Goal: Task Accomplishment & Management: Complete application form

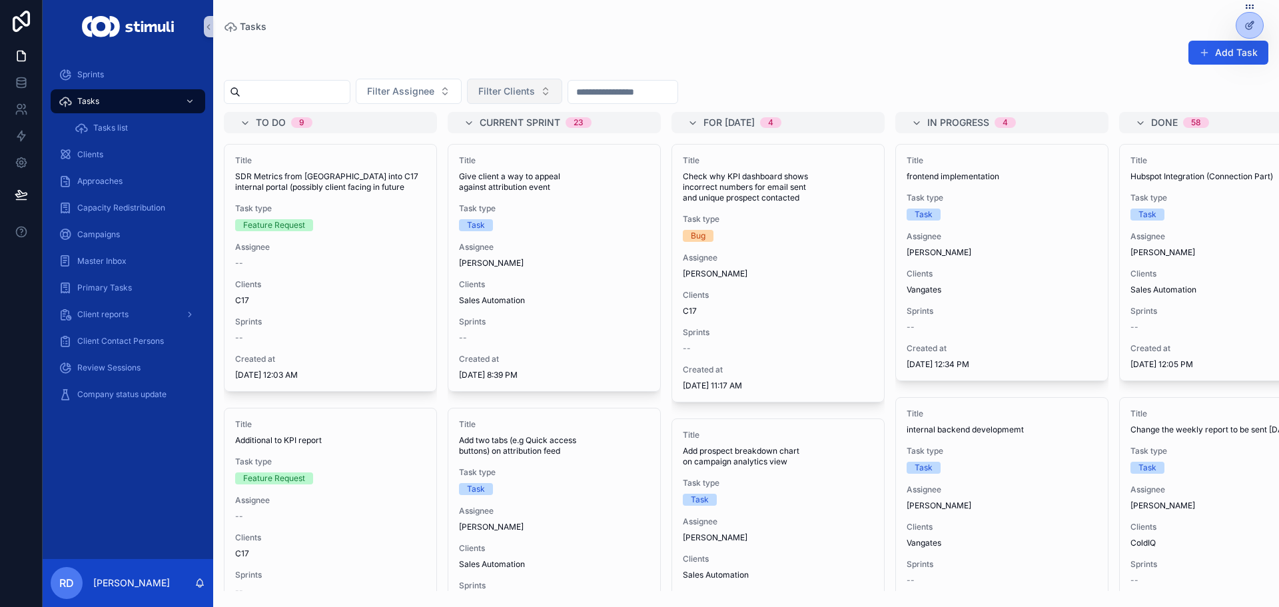
click at [535, 89] on span "Filter Clients" at bounding box center [506, 91] width 57 height 13
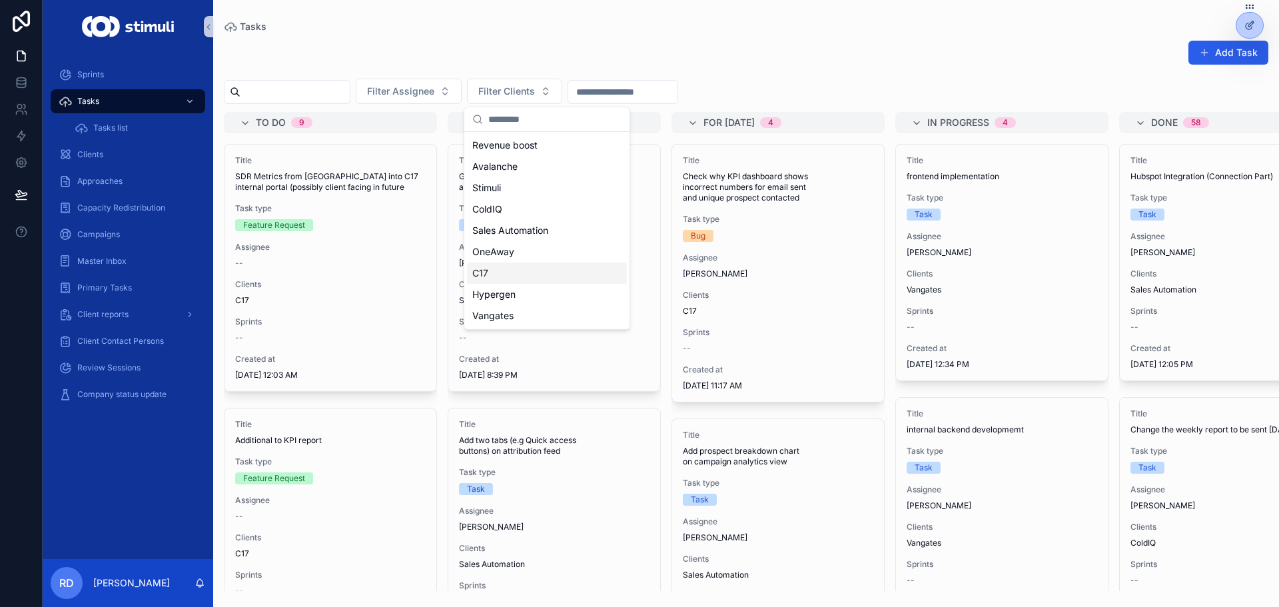
click at [491, 273] on div "C17" at bounding box center [547, 272] width 160 height 21
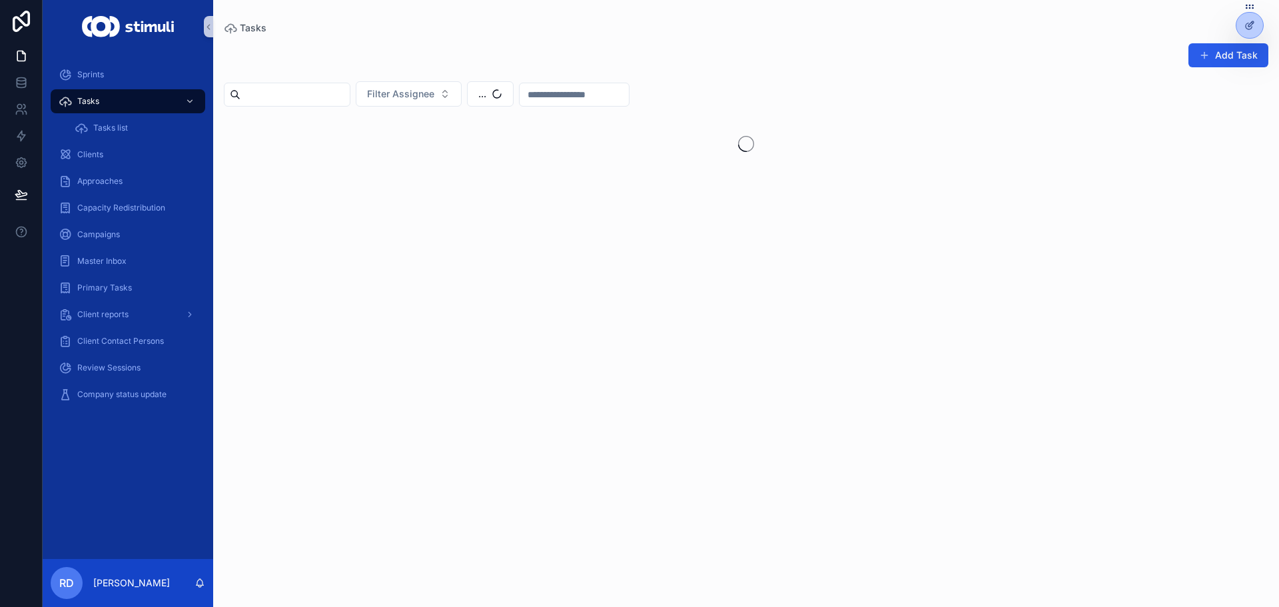
click at [530, 26] on div "Tasks" at bounding box center [746, 27] width 1044 height 13
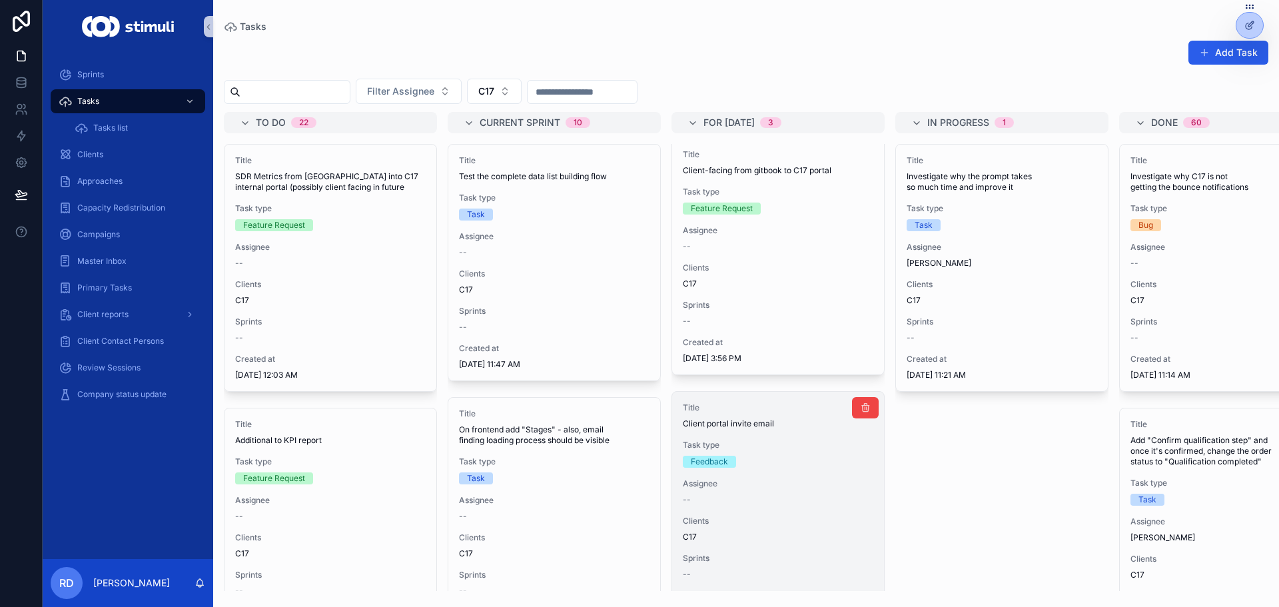
scroll to position [338, 0]
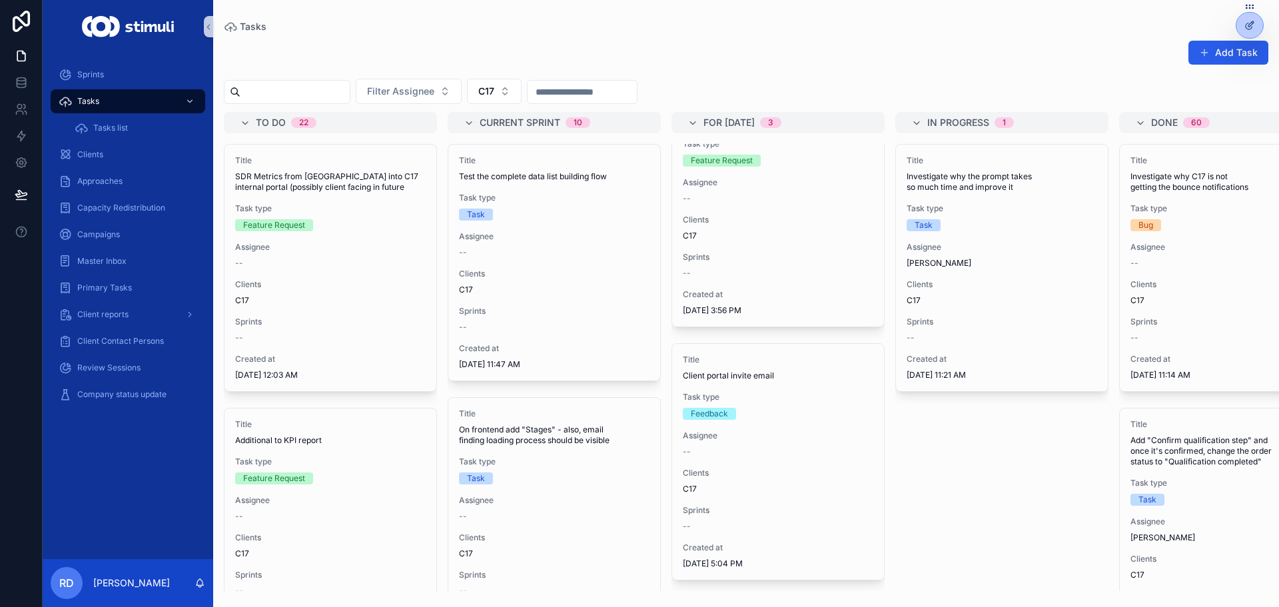
drag, startPoint x: 698, startPoint y: 271, endPoint x: 998, endPoint y: 472, distance: 360.9
click at [999, 473] on div "Title Investigate why the prompt takes so much time and improve it Task type Ta…" at bounding box center [1001, 367] width 213 height 447
click at [521, 91] on button "C17" at bounding box center [494, 91] width 55 height 25
click at [501, 320] on div "Vangates" at bounding box center [527, 318] width 160 height 21
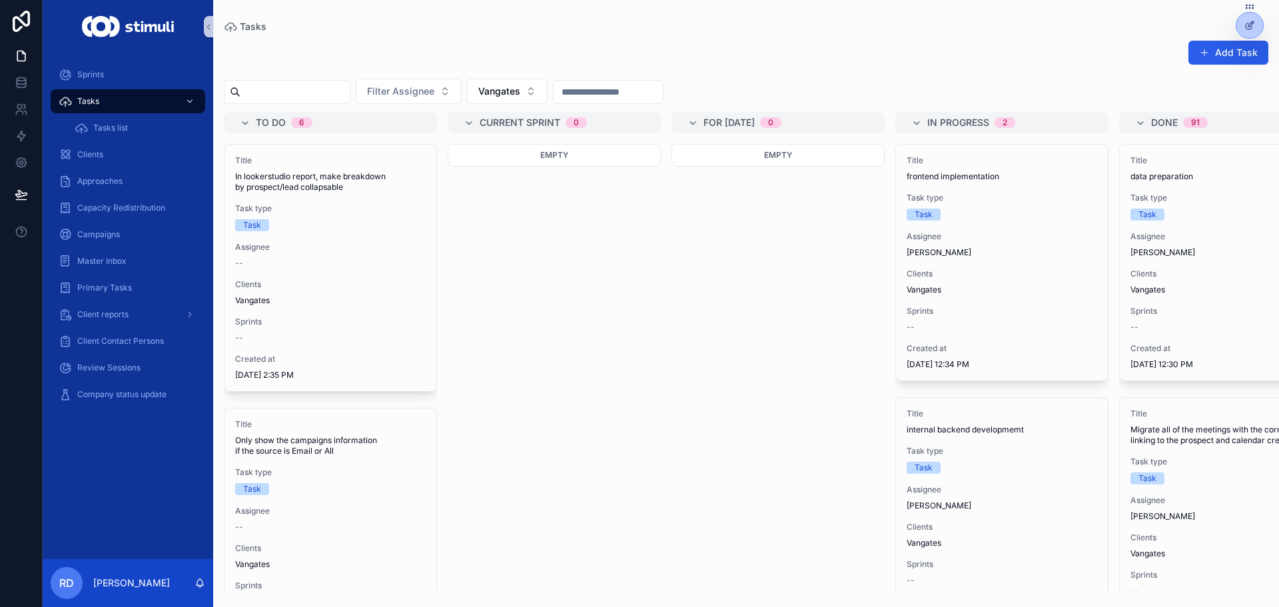
click at [852, 83] on div "Filter Assignee Vangates" at bounding box center [745, 91] width 1065 height 25
click at [520, 85] on span "Vangates" at bounding box center [499, 91] width 42 height 13
click at [513, 222] on div "ColdIQ" at bounding box center [540, 230] width 160 height 21
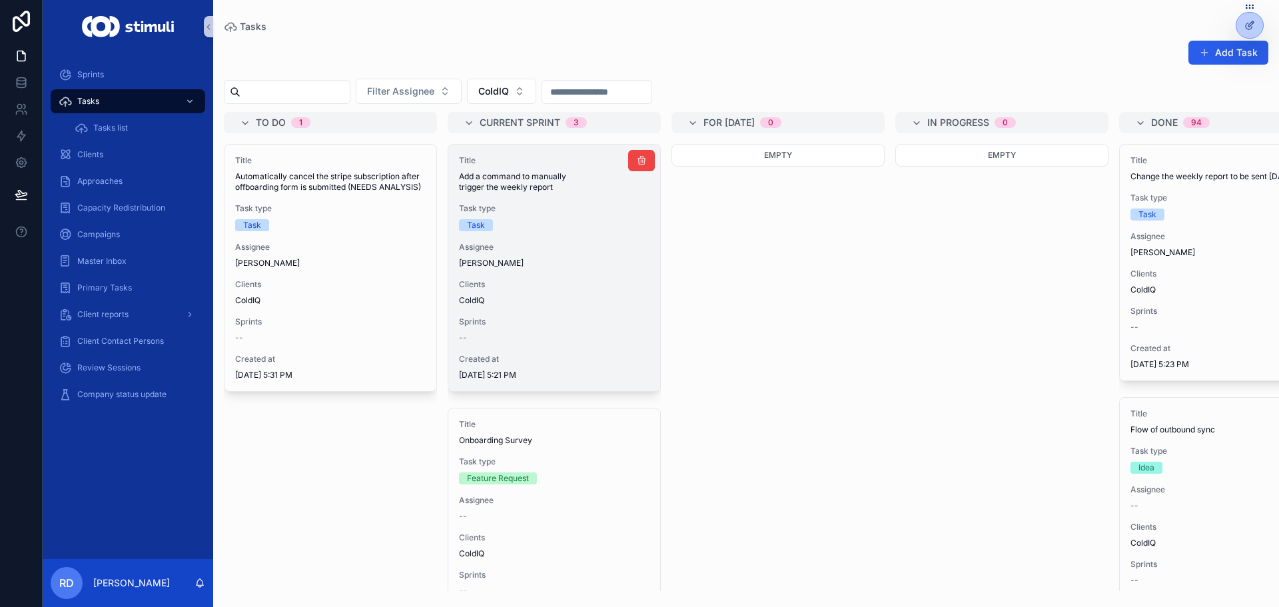
click at [543, 193] on div "Title Add a command to manually trigger the weekly report Task type Task Assign…" at bounding box center [554, 267] width 212 height 246
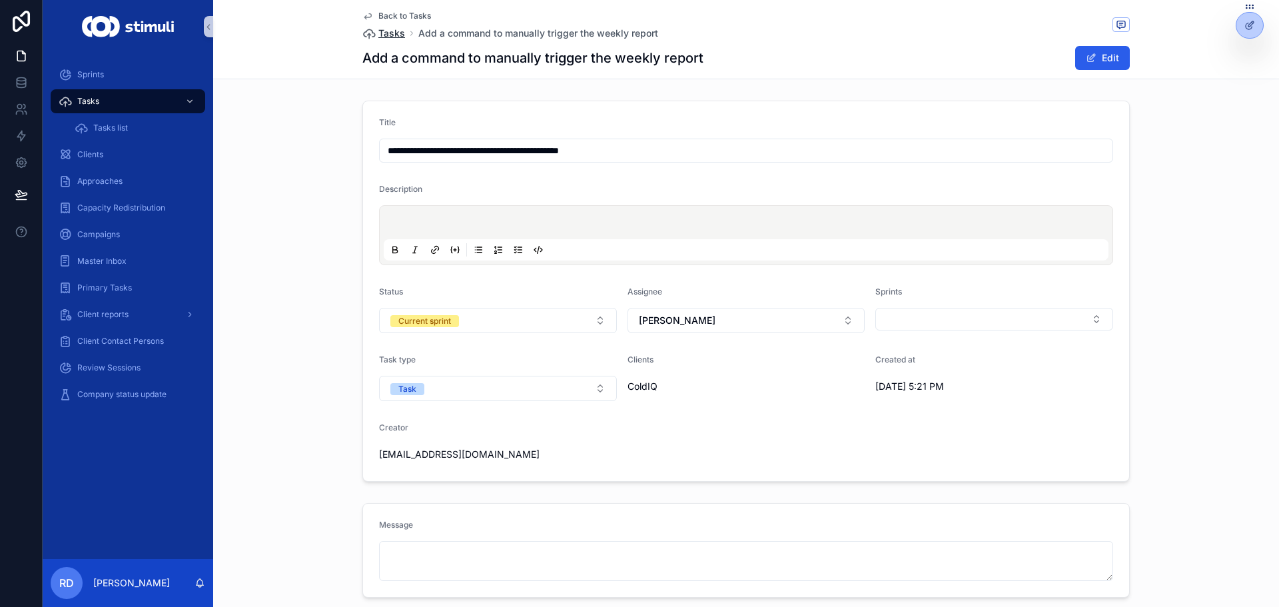
click at [396, 35] on span "Tasks" at bounding box center [391, 33] width 27 height 13
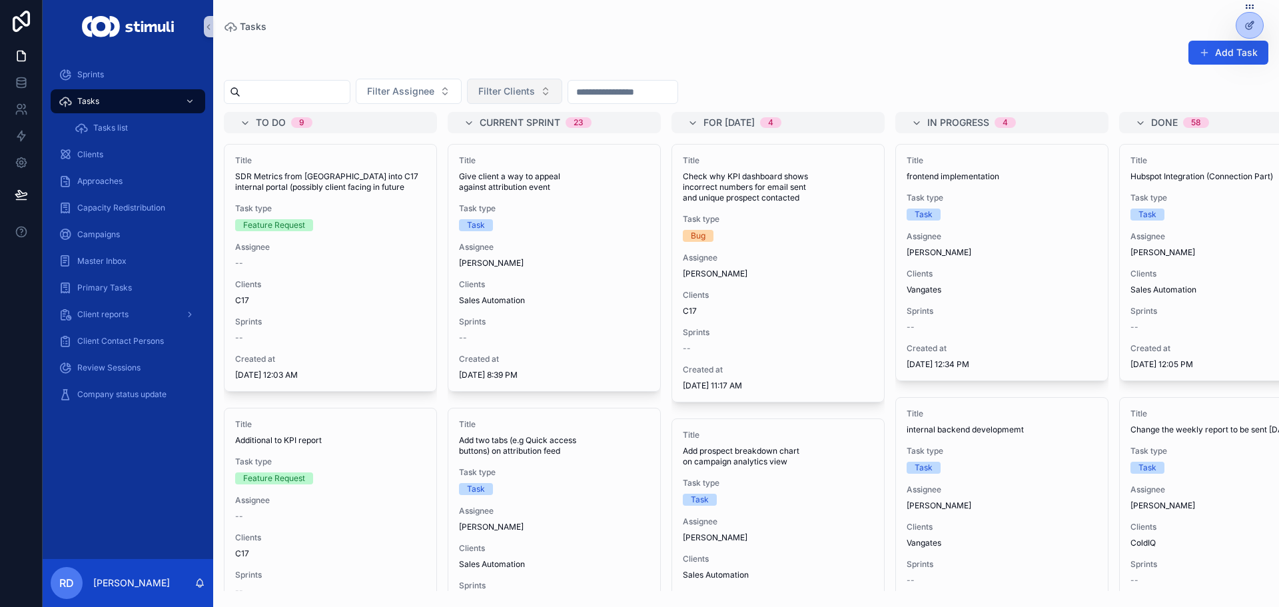
click at [535, 91] on span "Filter Clients" at bounding box center [506, 91] width 57 height 13
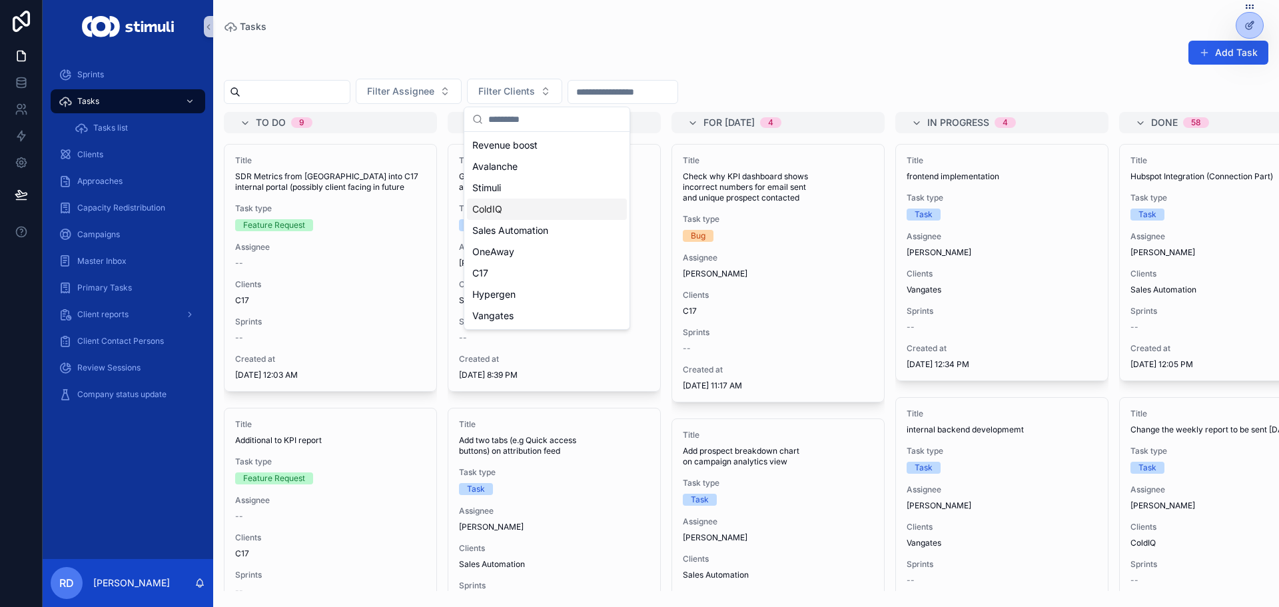
click at [517, 206] on div "ColdIQ" at bounding box center [547, 208] width 160 height 21
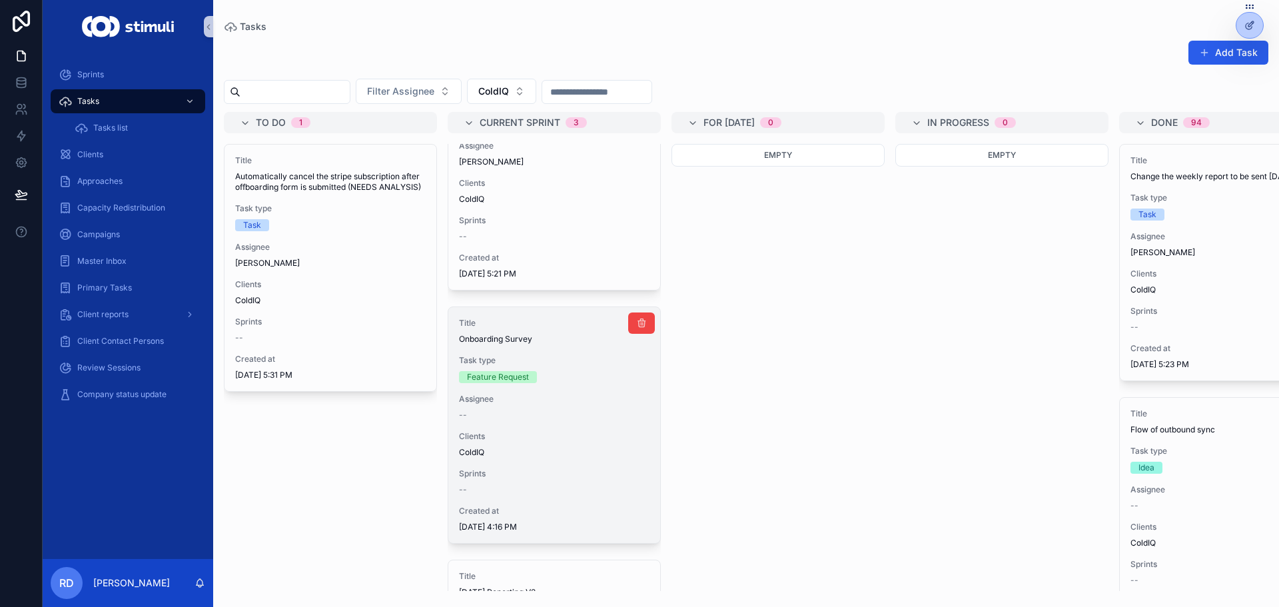
scroll to position [328, 0]
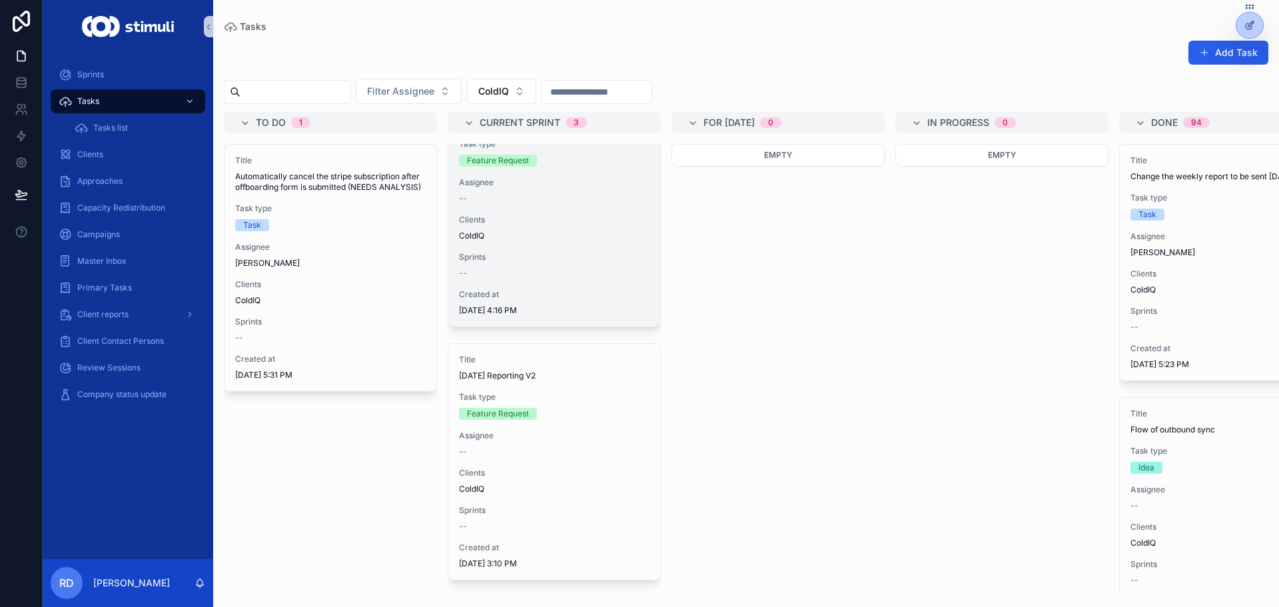
click at [578, 238] on div "Title Onboarding Survey Task type Feature Request Assignee -- Clients ColdIQ Sp…" at bounding box center [554, 209] width 212 height 236
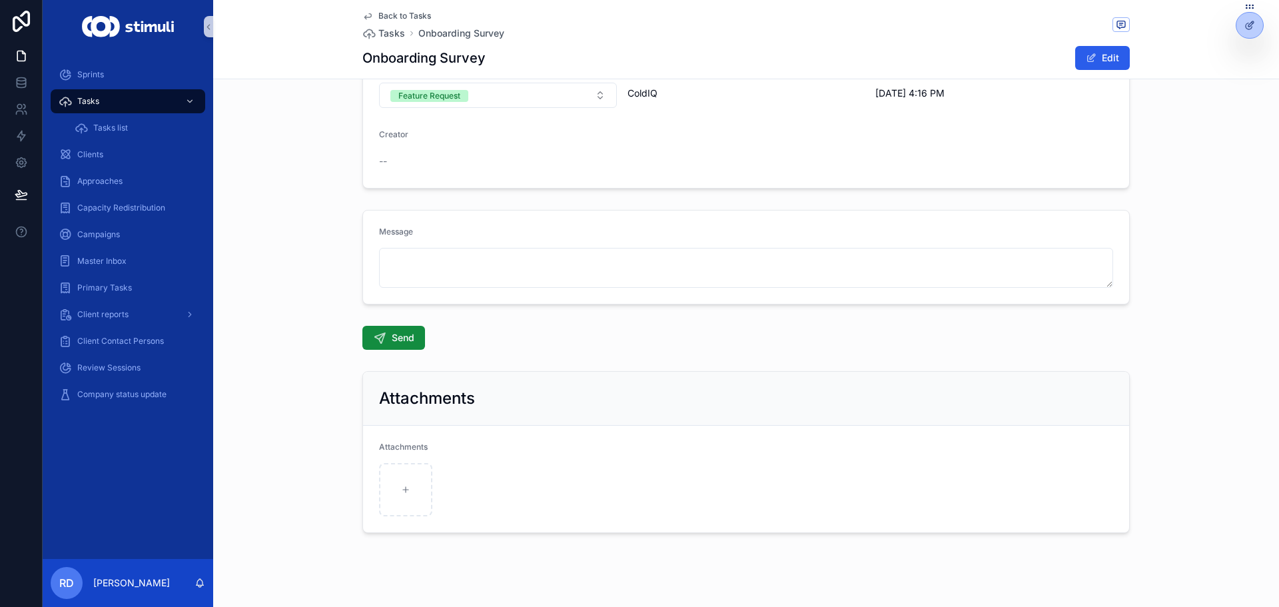
scroll to position [67, 0]
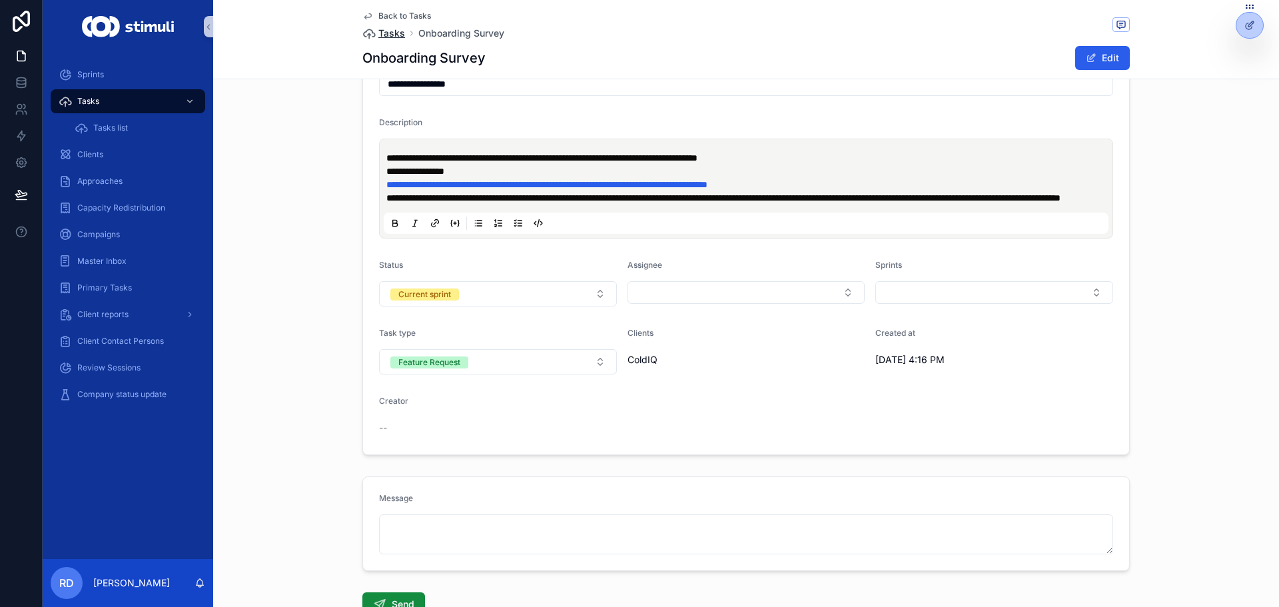
click at [383, 35] on span "Tasks" at bounding box center [391, 33] width 27 height 13
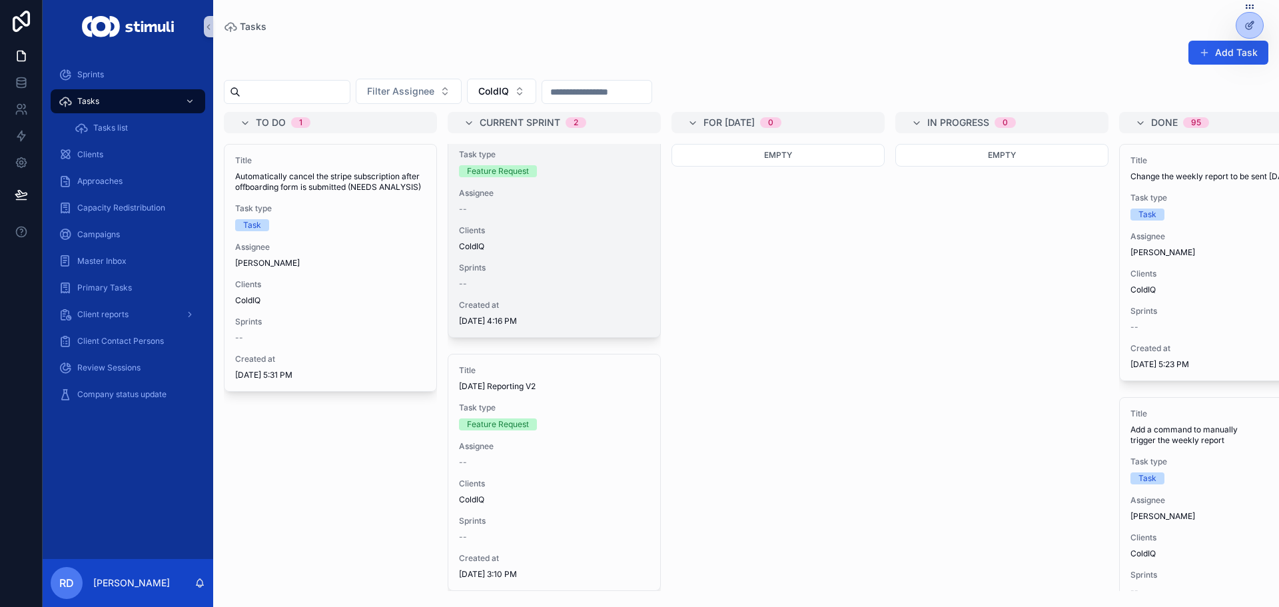
scroll to position [64, 0]
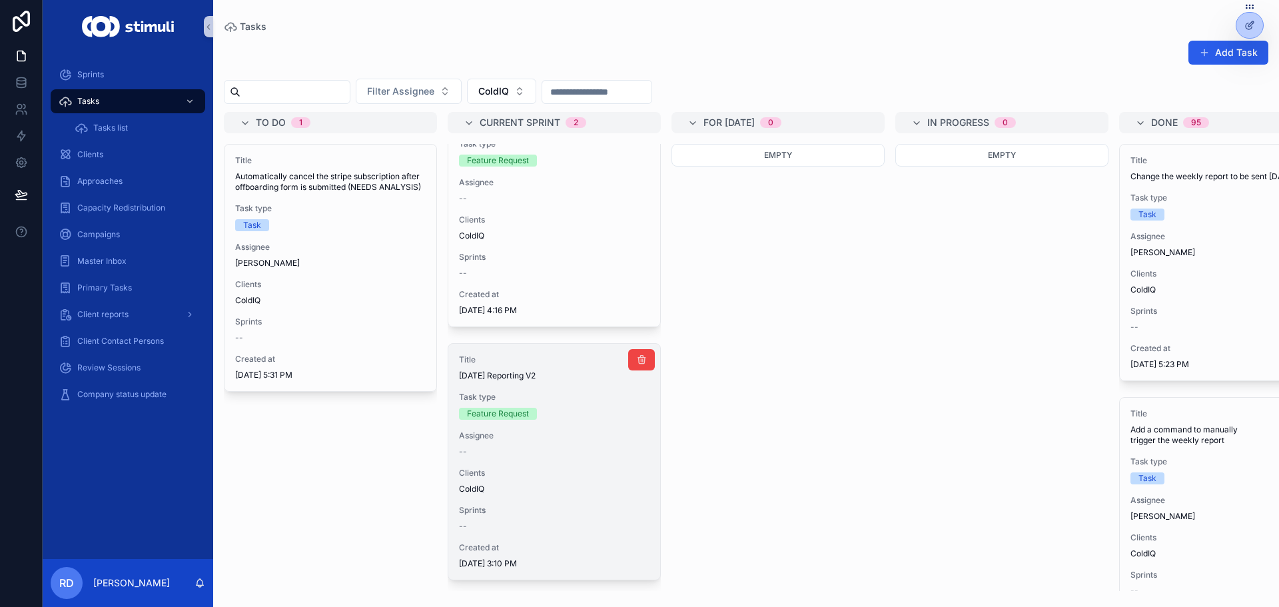
click at [531, 370] on span "[DATE] Reporting V2" at bounding box center [554, 375] width 190 height 11
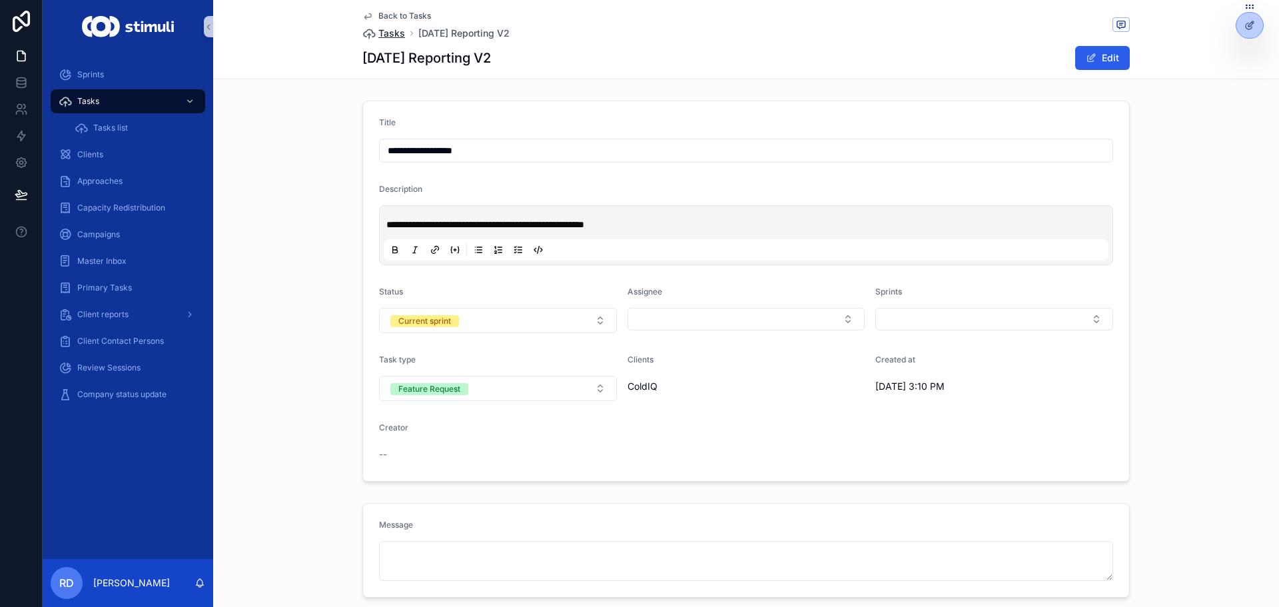
click at [383, 34] on span "Tasks" at bounding box center [391, 33] width 27 height 13
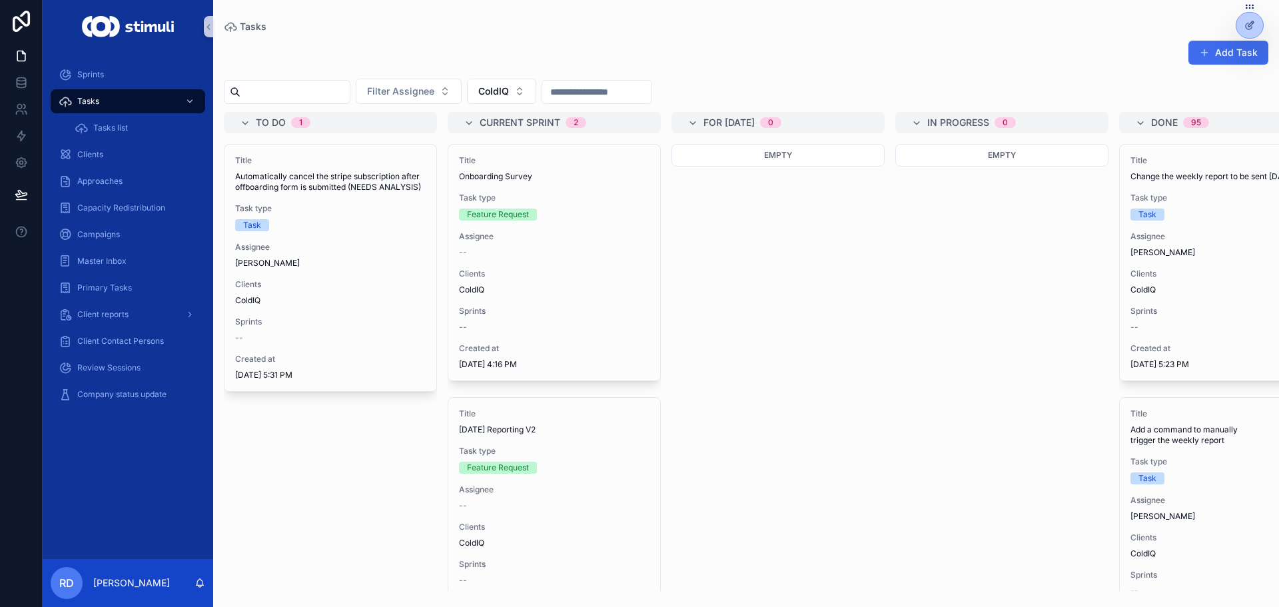
click at [1206, 51] on span "scrollable content" at bounding box center [1204, 52] width 11 height 11
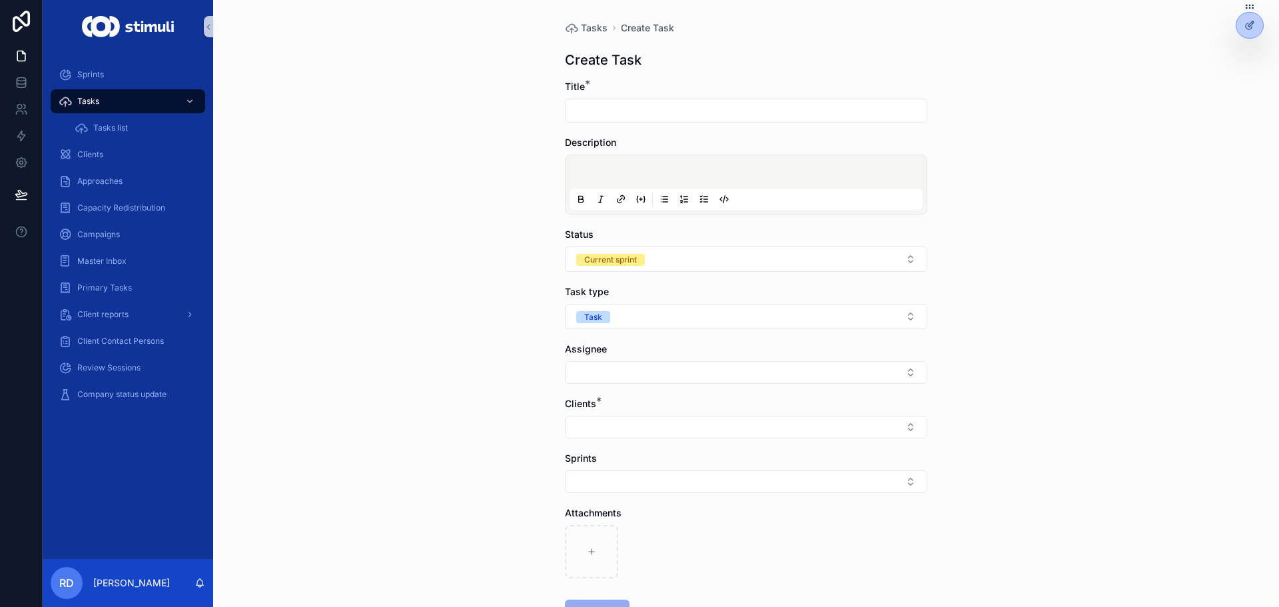
click at [642, 107] on input "scrollable content" at bounding box center [745, 110] width 361 height 19
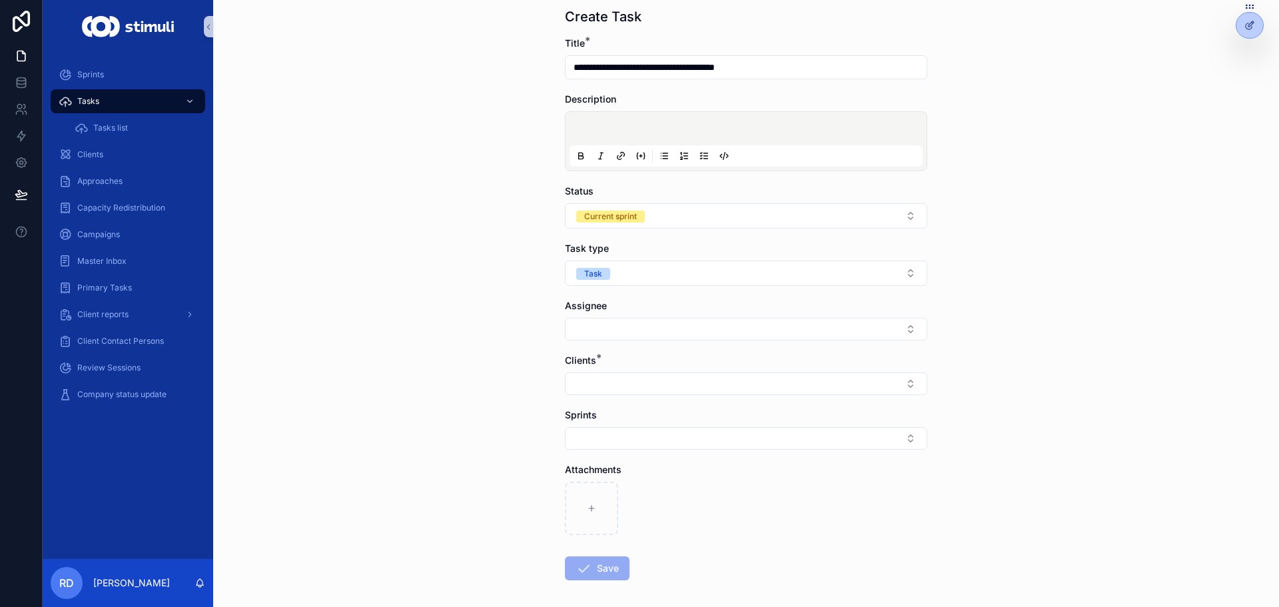
scroll to position [67, 0]
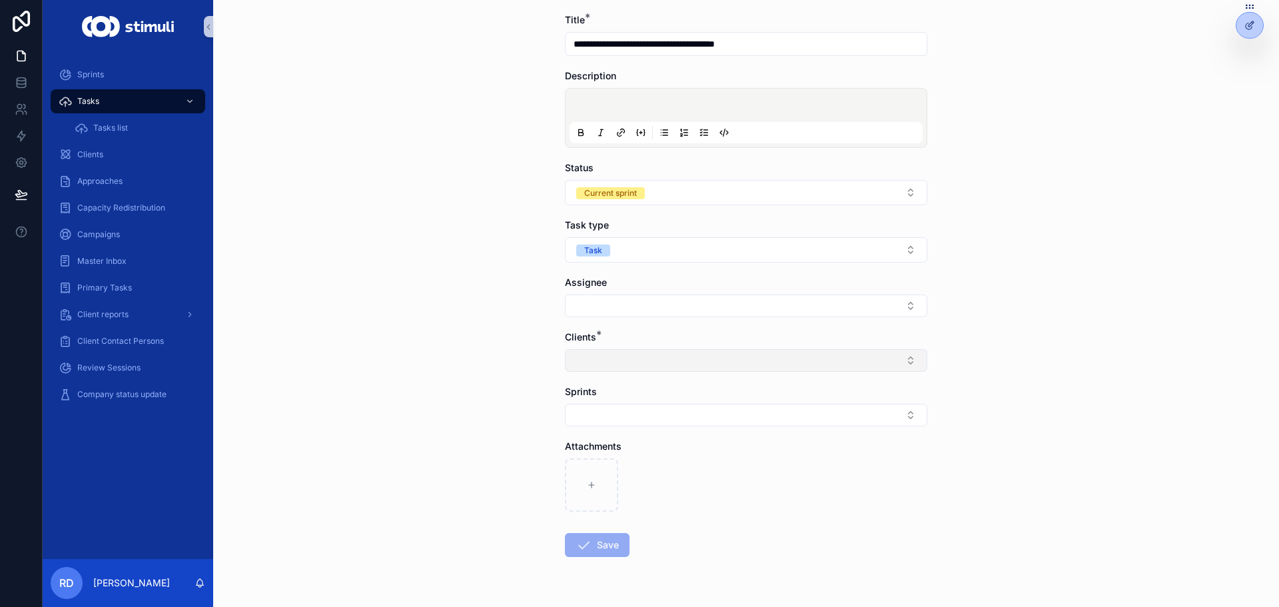
type input "**********"
click at [595, 370] on button "Select Button" at bounding box center [746, 360] width 362 height 23
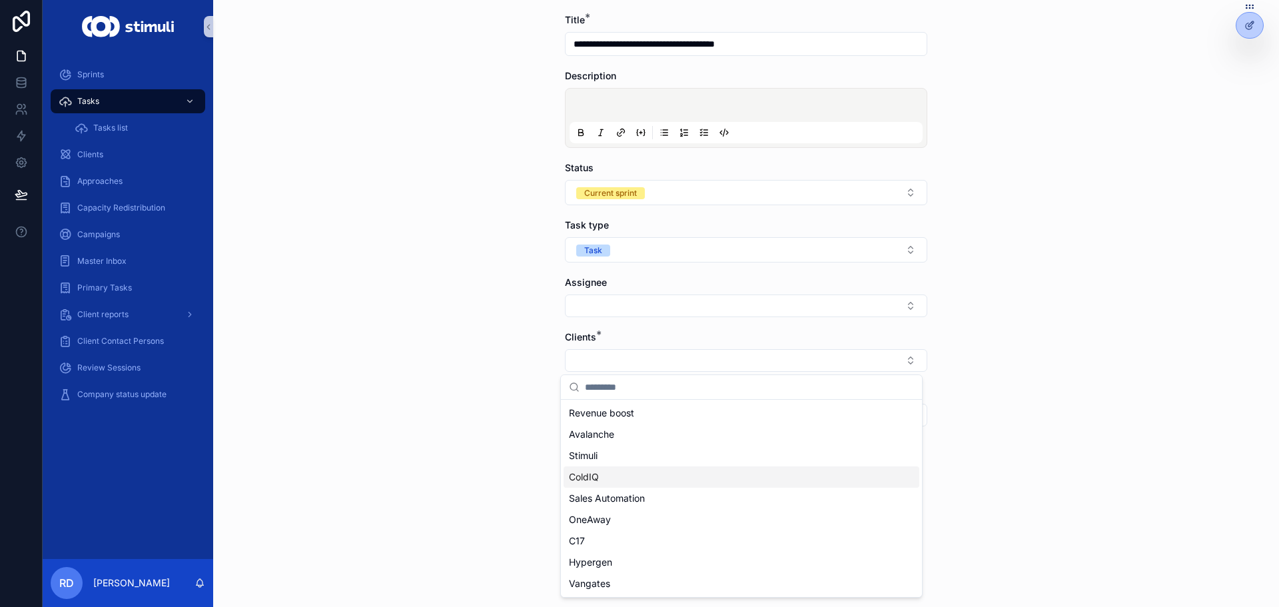
click at [630, 481] on div "ColdIQ" at bounding box center [741, 476] width 356 height 21
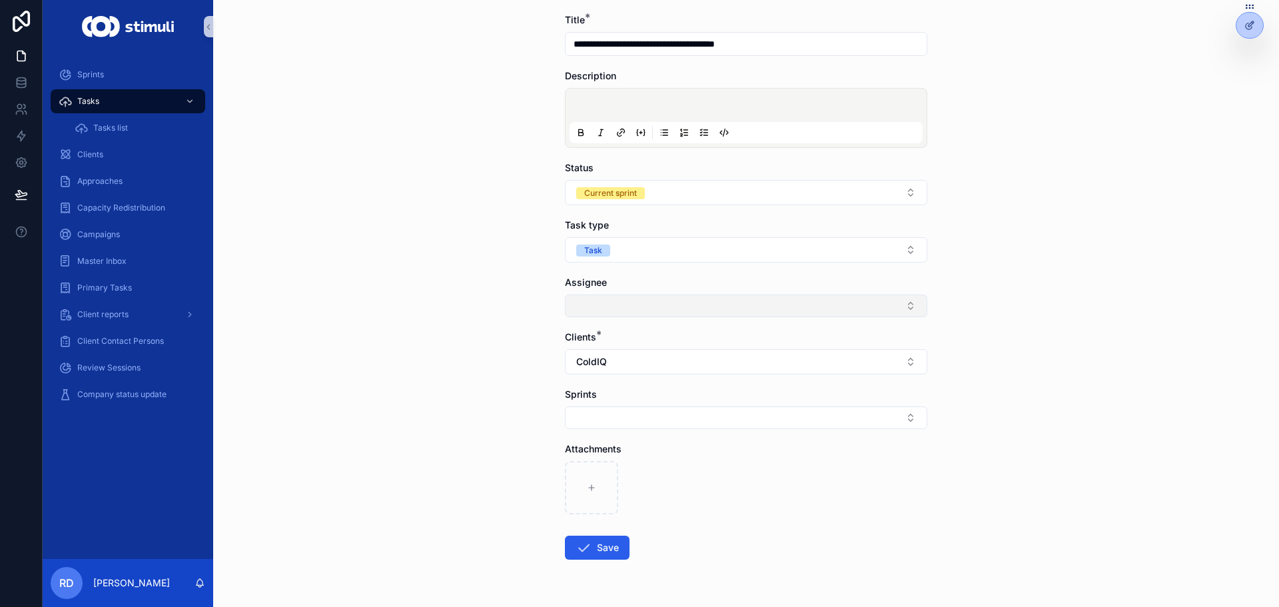
click at [614, 306] on button "Select Button" at bounding box center [746, 305] width 362 height 23
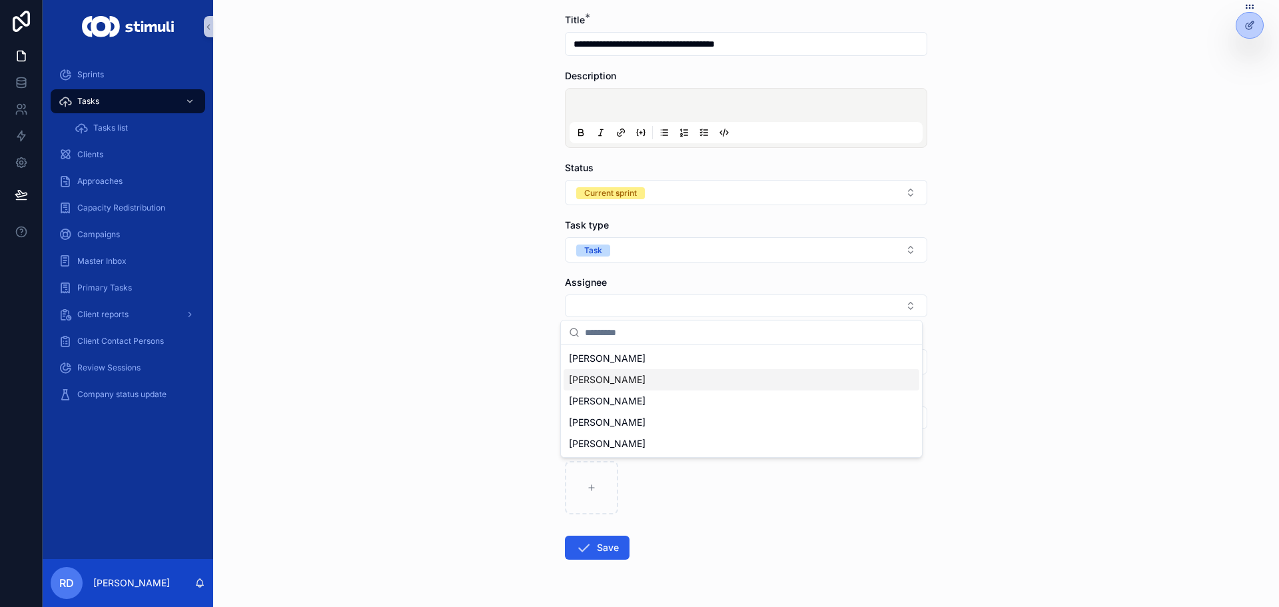
click at [623, 381] on span "[PERSON_NAME]" at bounding box center [607, 379] width 77 height 13
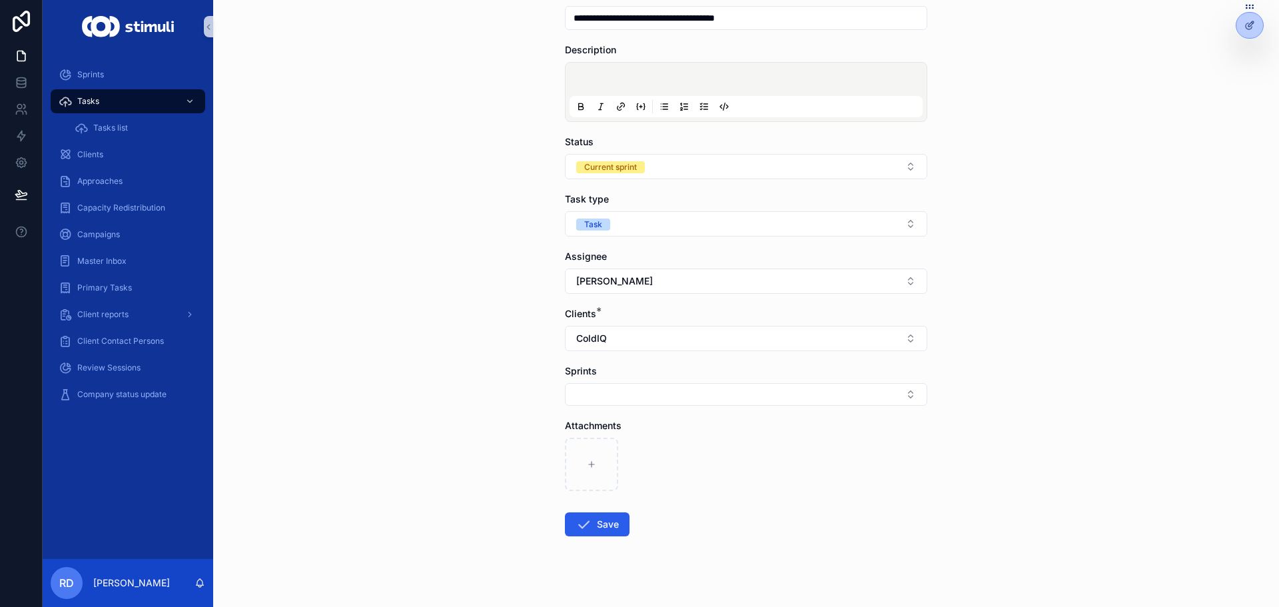
scroll to position [107, 0]
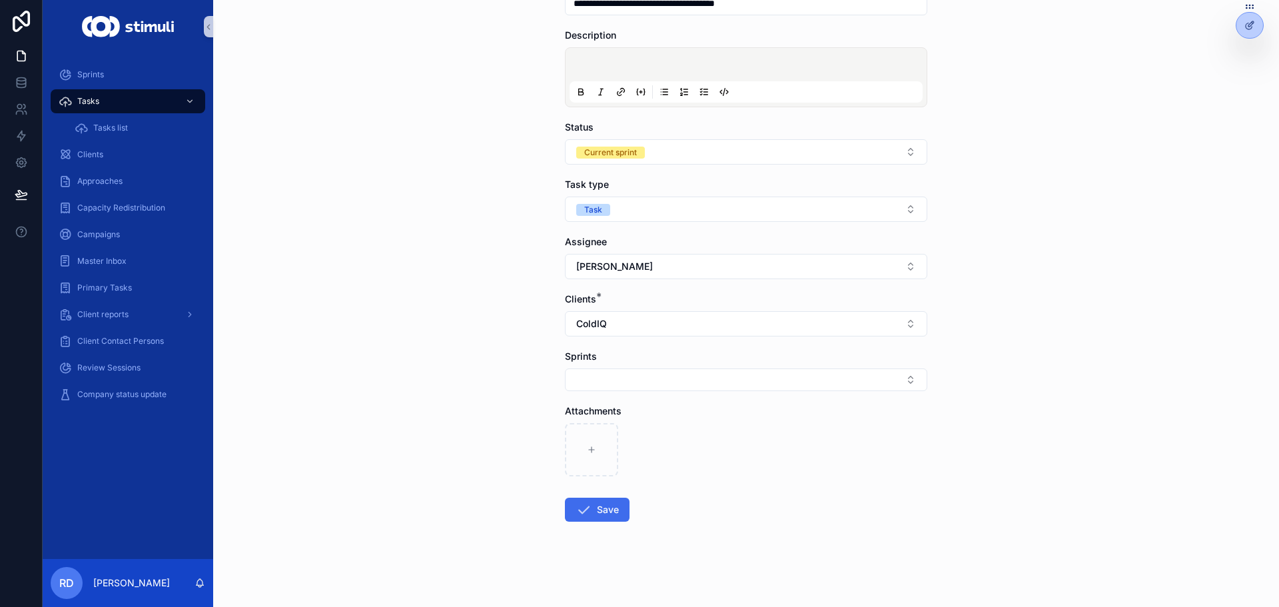
click at [607, 504] on button "Save" at bounding box center [597, 509] width 65 height 24
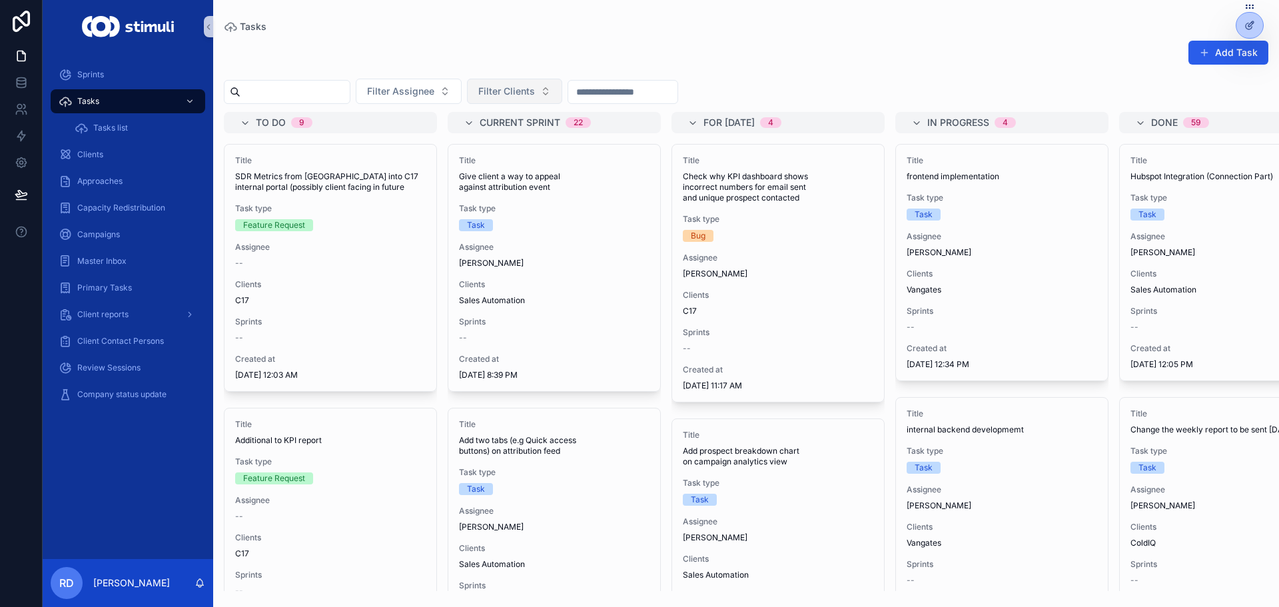
click at [533, 88] on span "Filter Clients" at bounding box center [506, 91] width 57 height 13
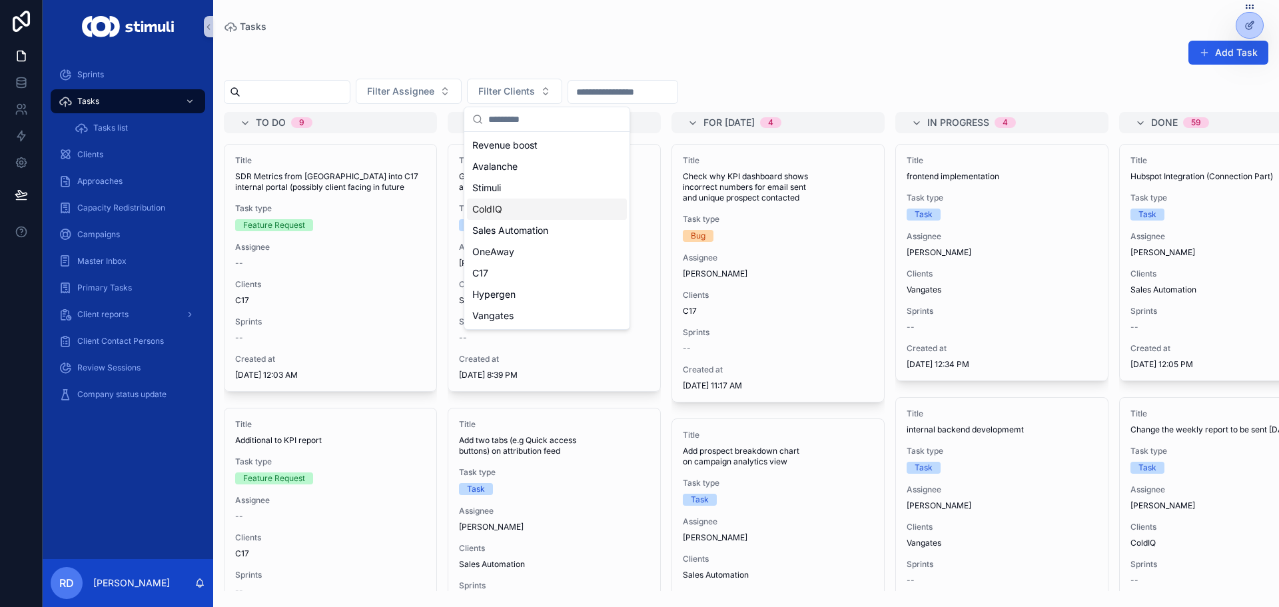
click at [505, 207] on div "ColdIQ" at bounding box center [547, 208] width 160 height 21
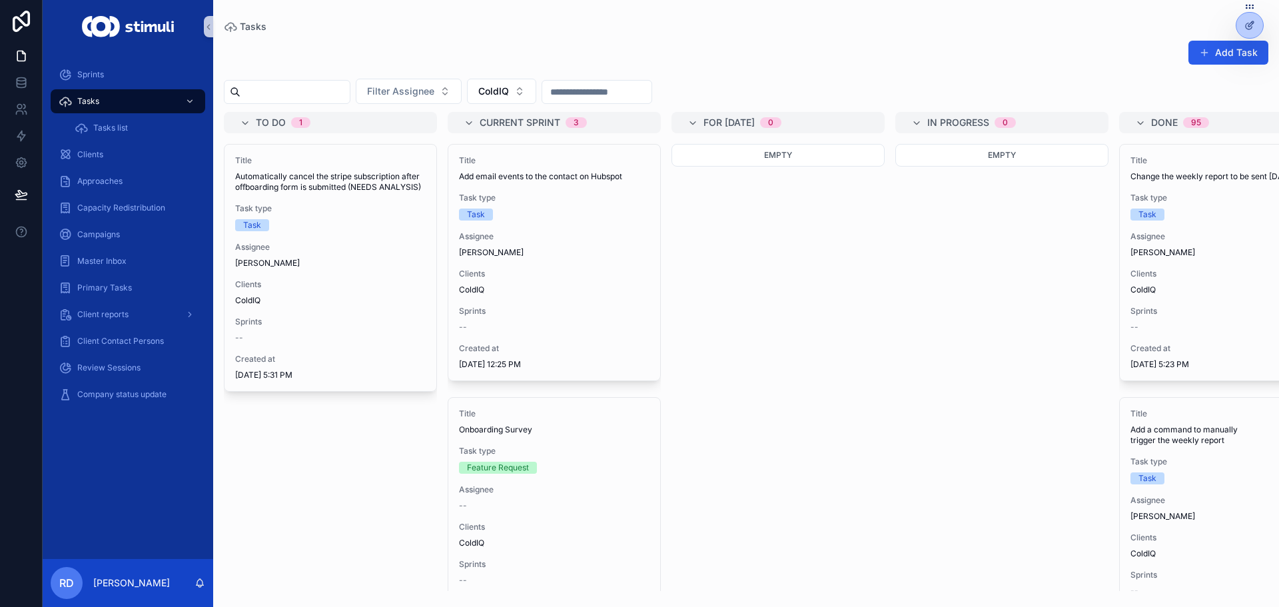
click at [850, 35] on div "Add Task Filter Assignee ColdIQ To do 1 Title Automatically cancel the stripe s…" at bounding box center [745, 311] width 1065 height 559
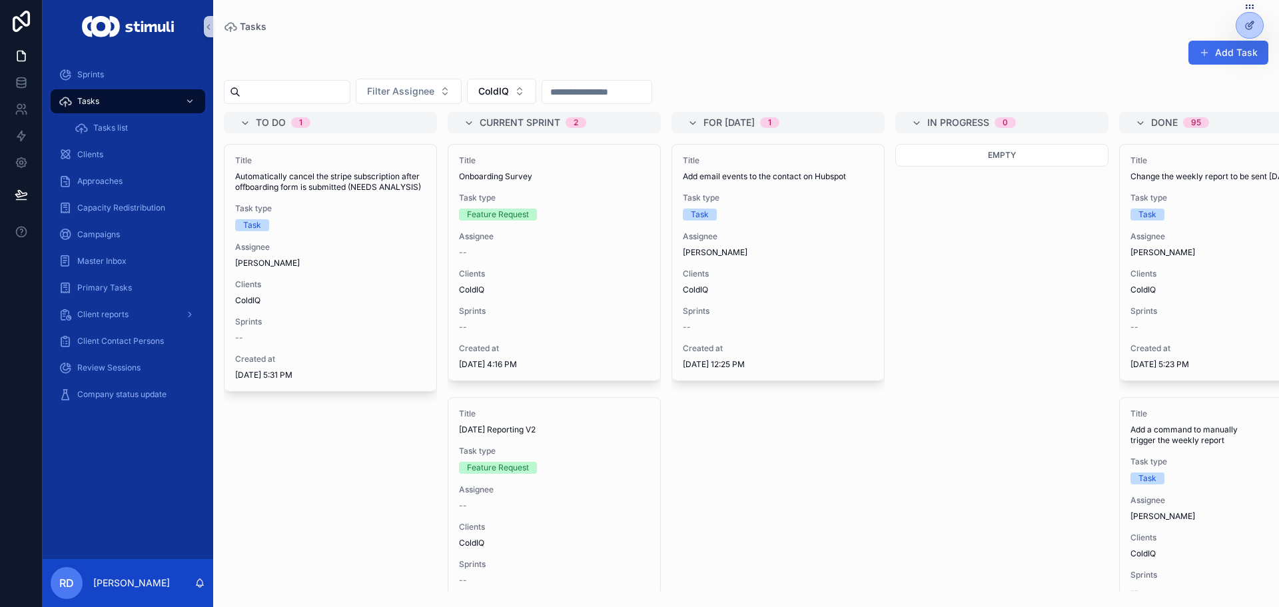
click at [1249, 45] on button "Add Task" at bounding box center [1228, 53] width 80 height 24
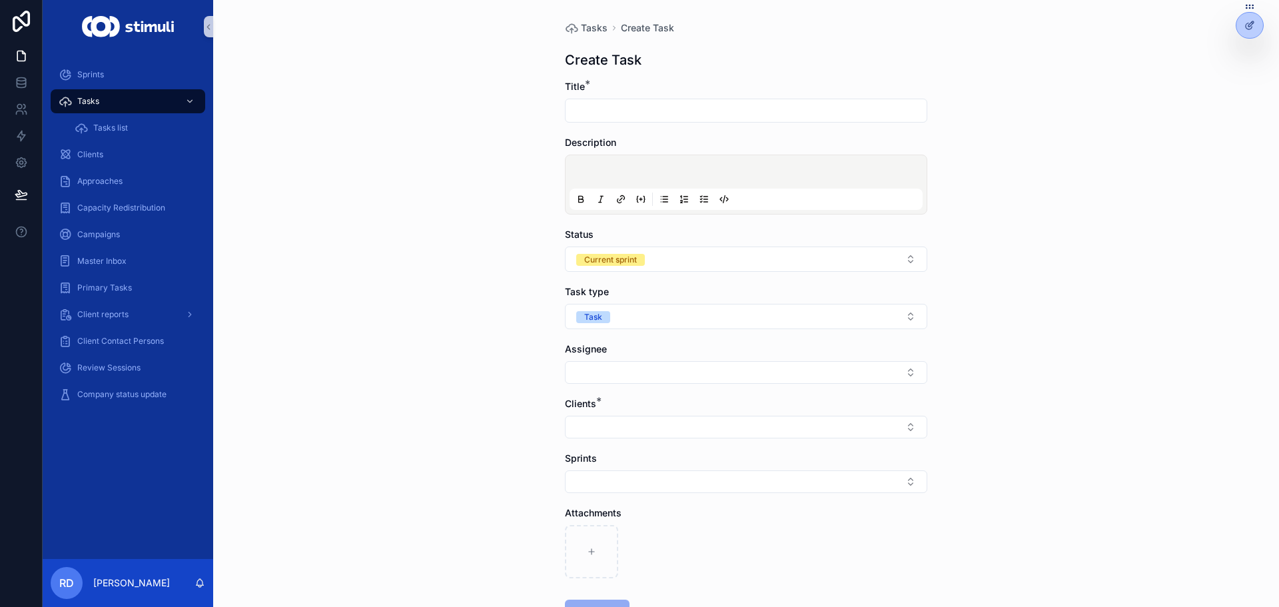
click at [673, 105] on input "scrollable content" at bounding box center [745, 110] width 361 height 19
drag, startPoint x: 647, startPoint y: 110, endPoint x: 519, endPoint y: 95, distance: 129.4
click at [519, 95] on div "**********" at bounding box center [745, 303] width 1065 height 607
click at [573, 191] on button "scrollable content" at bounding box center [581, 199] width 16 height 16
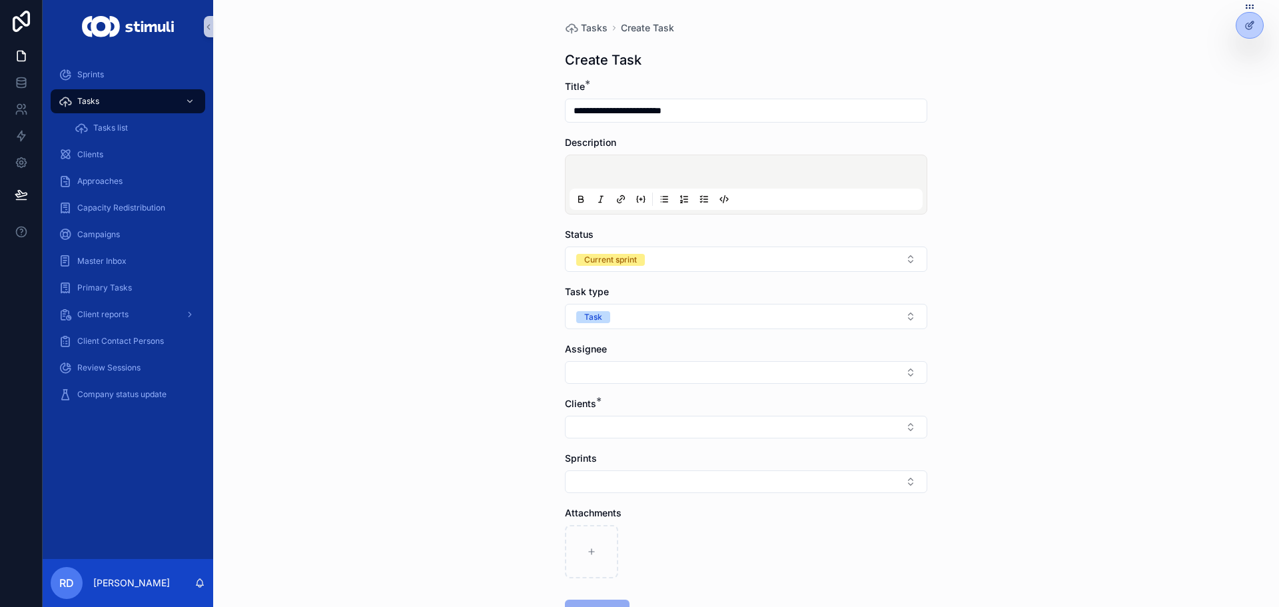
type input "**********"
click at [786, 164] on div "scrollable content" at bounding box center [745, 184] width 353 height 51
click at [726, 168] on p "scrollable content" at bounding box center [748, 173] width 353 height 13
click at [667, 172] on li "**********" at bounding box center [755, 173] width 340 height 13
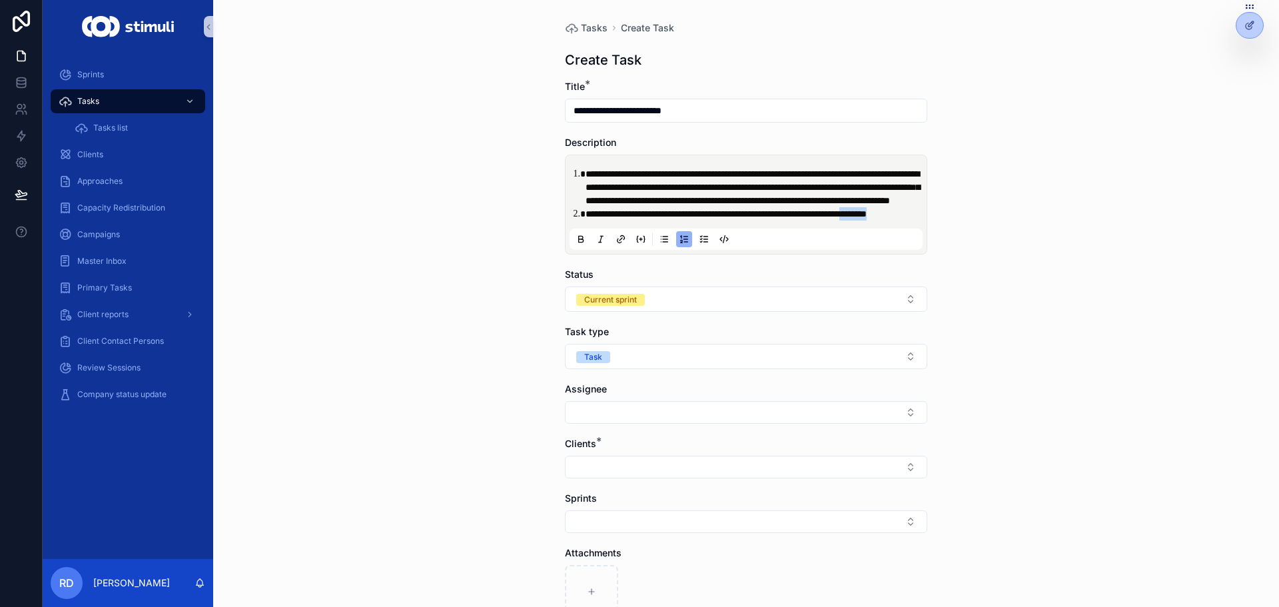
drag, startPoint x: 629, startPoint y: 242, endPoint x: 579, endPoint y: 242, distance: 50.6
click at [579, 220] on ol "**********" at bounding box center [748, 193] width 353 height 53
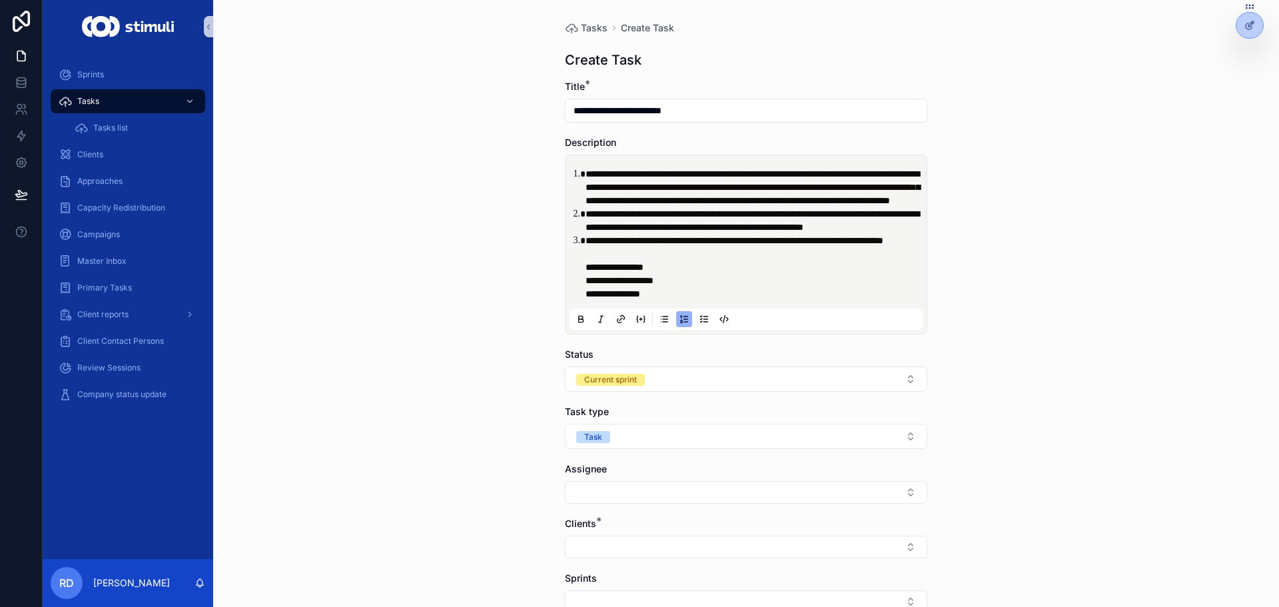
scroll to position [262, 0]
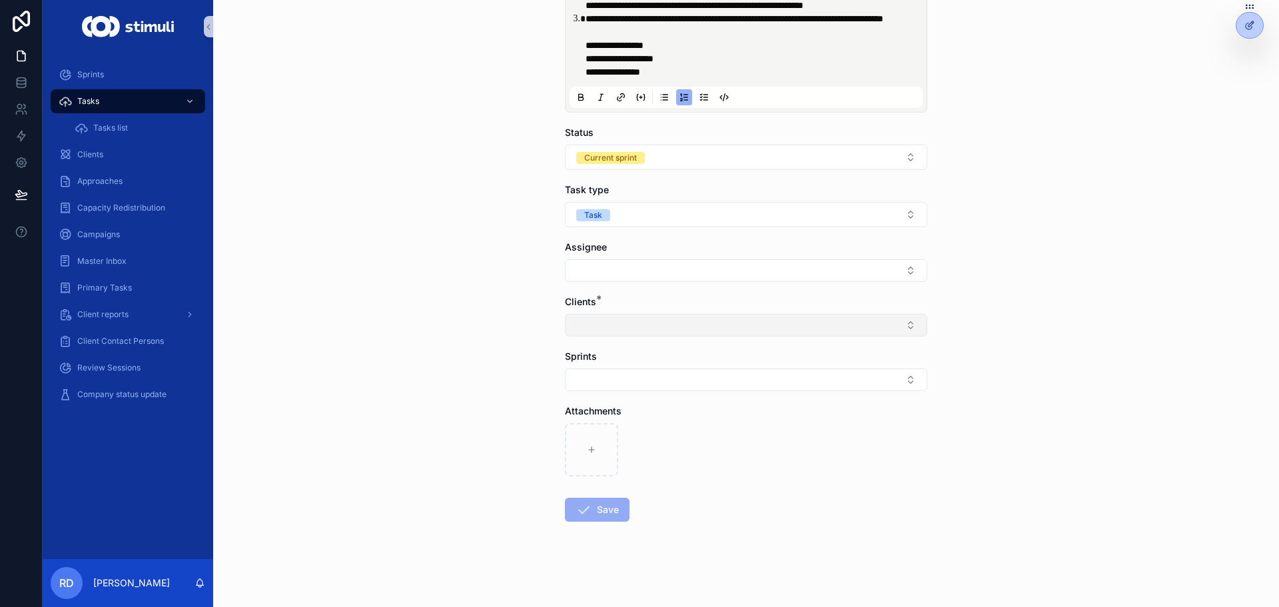
click at [600, 317] on button "Select Button" at bounding box center [746, 325] width 362 height 23
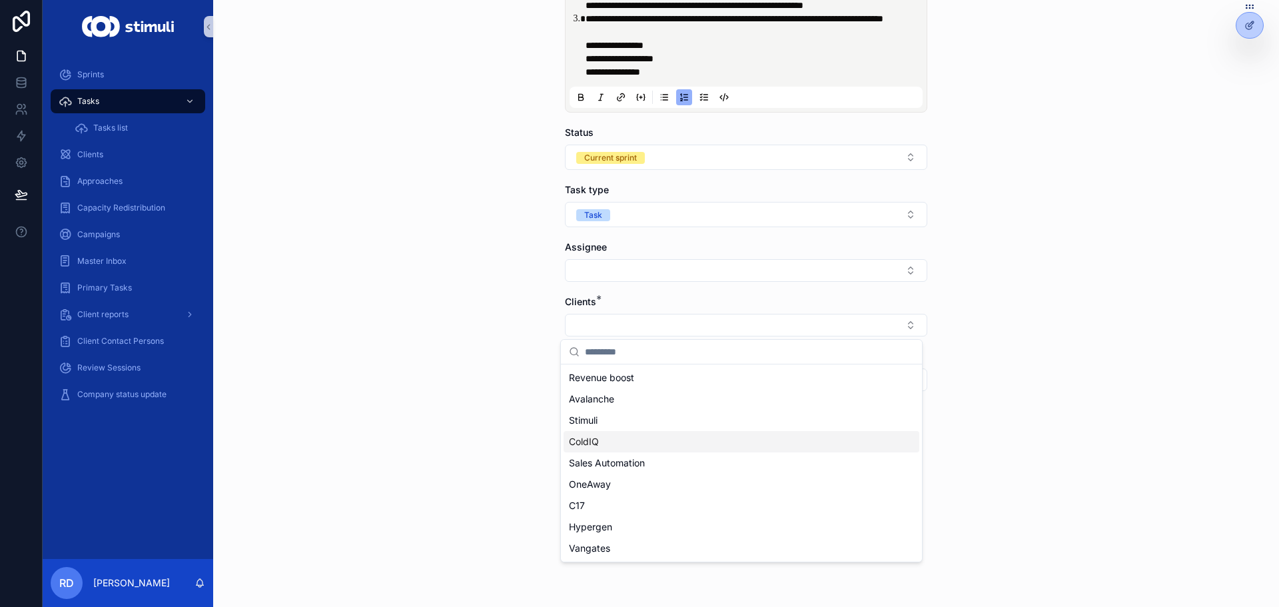
click at [593, 441] on span "ColdIQ" at bounding box center [584, 441] width 30 height 13
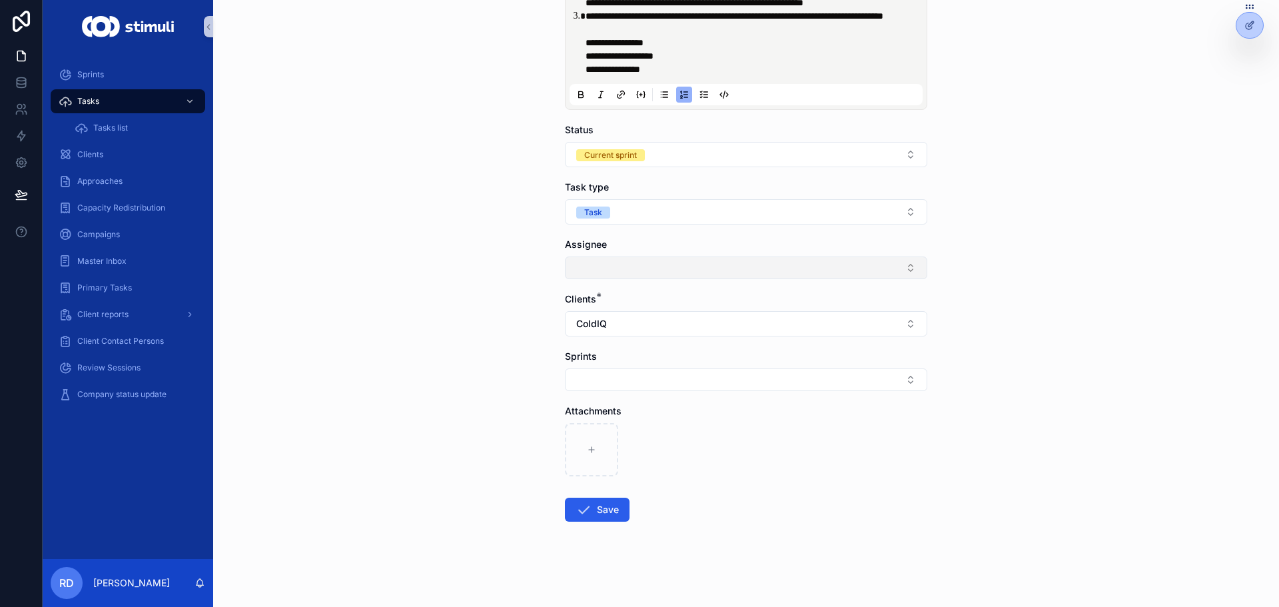
click at [611, 279] on button "Select Button" at bounding box center [746, 267] width 362 height 23
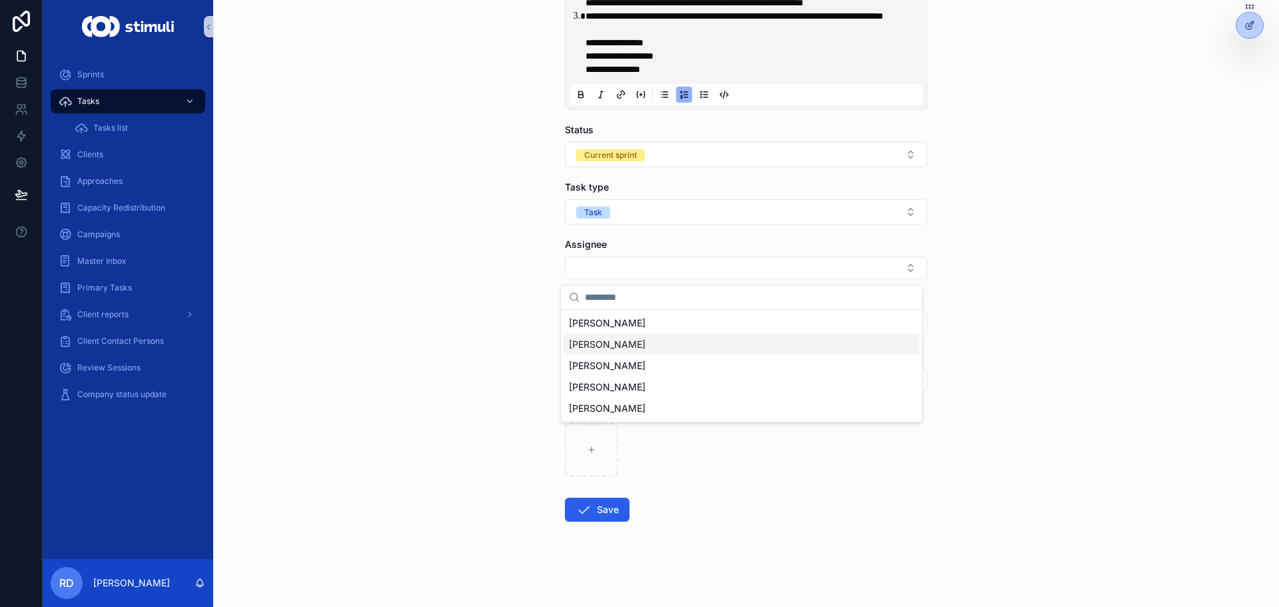
click at [616, 346] on span "[PERSON_NAME]" at bounding box center [607, 344] width 77 height 13
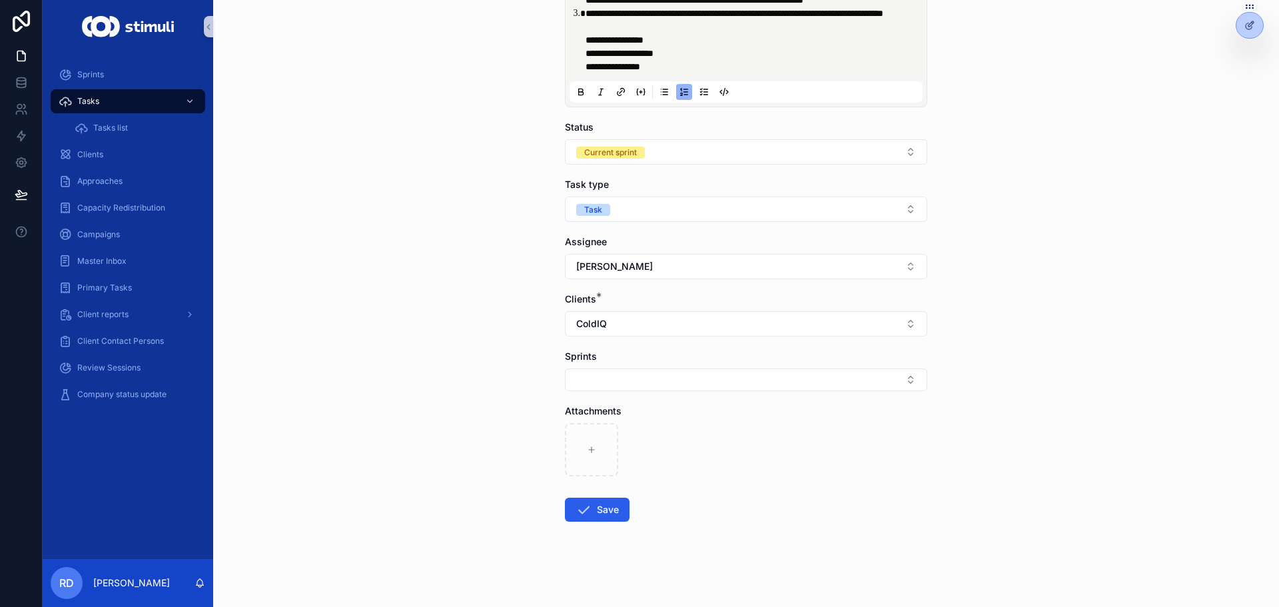
click at [482, 344] on div "**********" at bounding box center [745, 76] width 1065 height 607
click at [614, 516] on button "Save" at bounding box center [597, 509] width 65 height 24
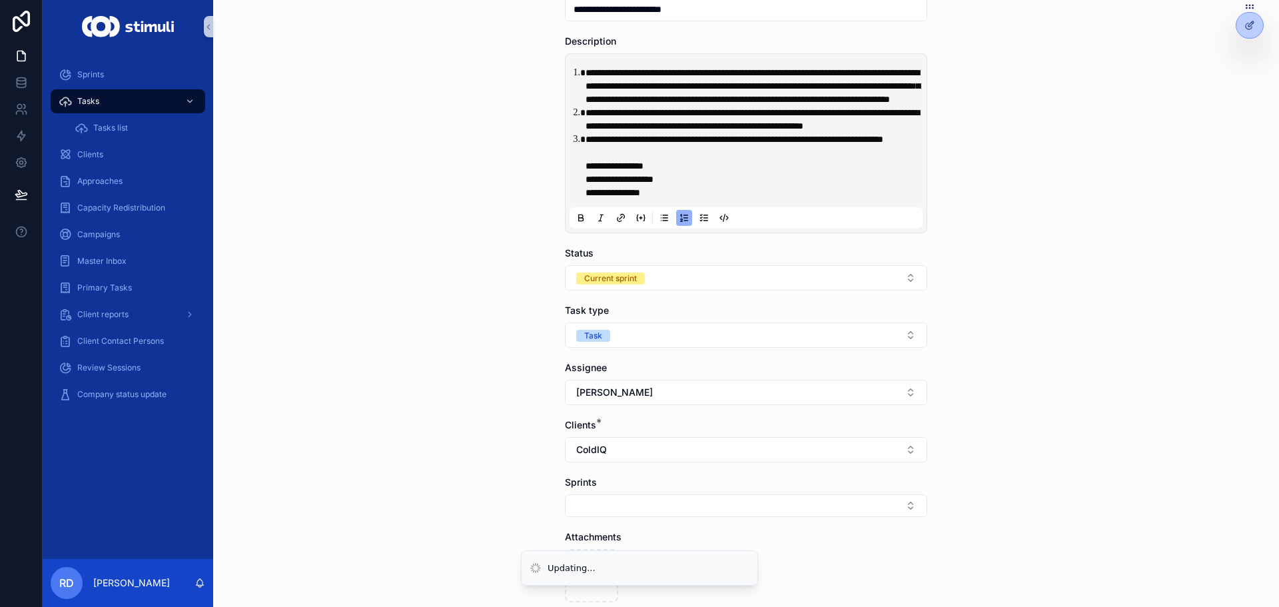
scroll to position [0, 0]
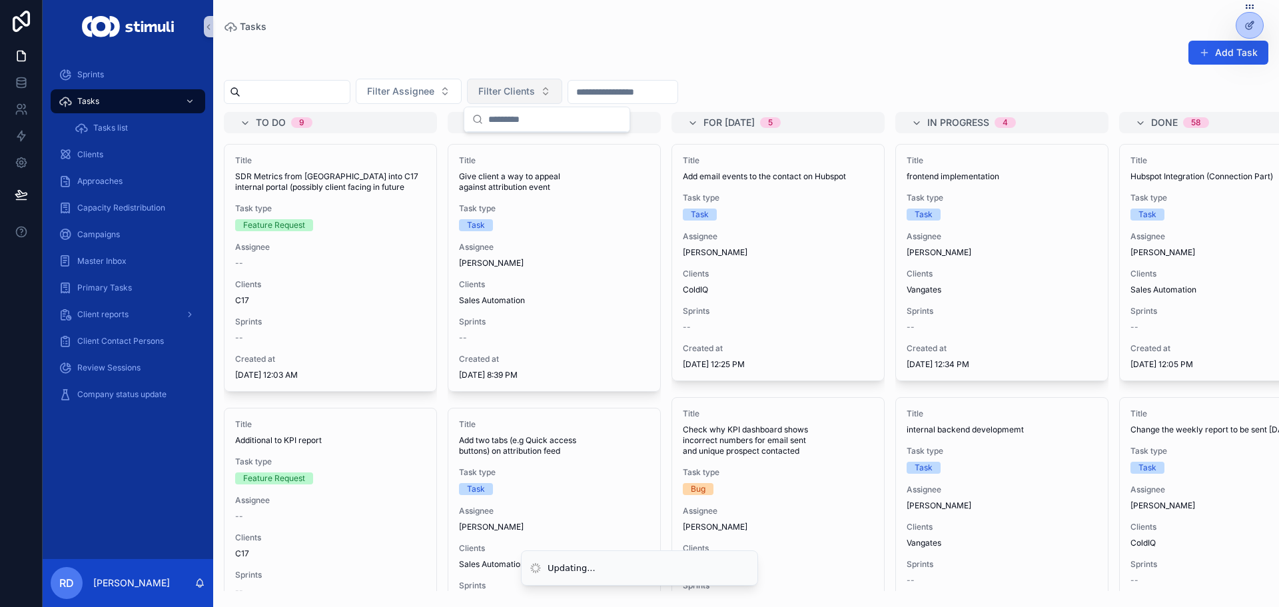
click at [535, 93] on span "Filter Clients" at bounding box center [506, 91] width 57 height 13
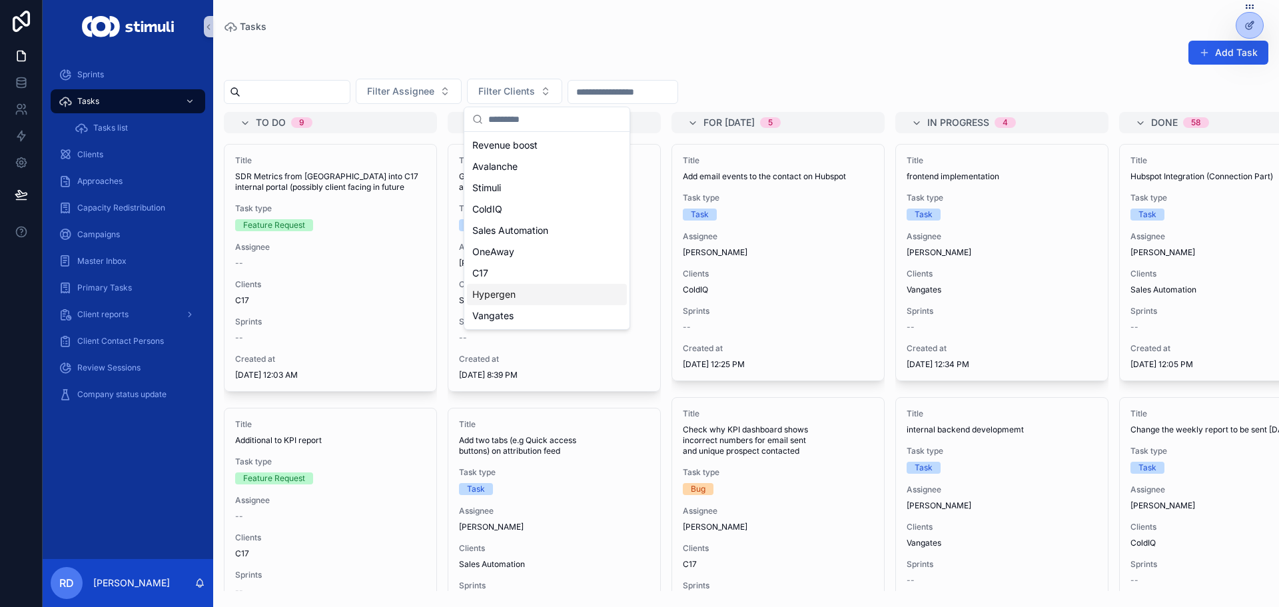
click at [524, 208] on div "ColdIQ" at bounding box center [547, 208] width 160 height 21
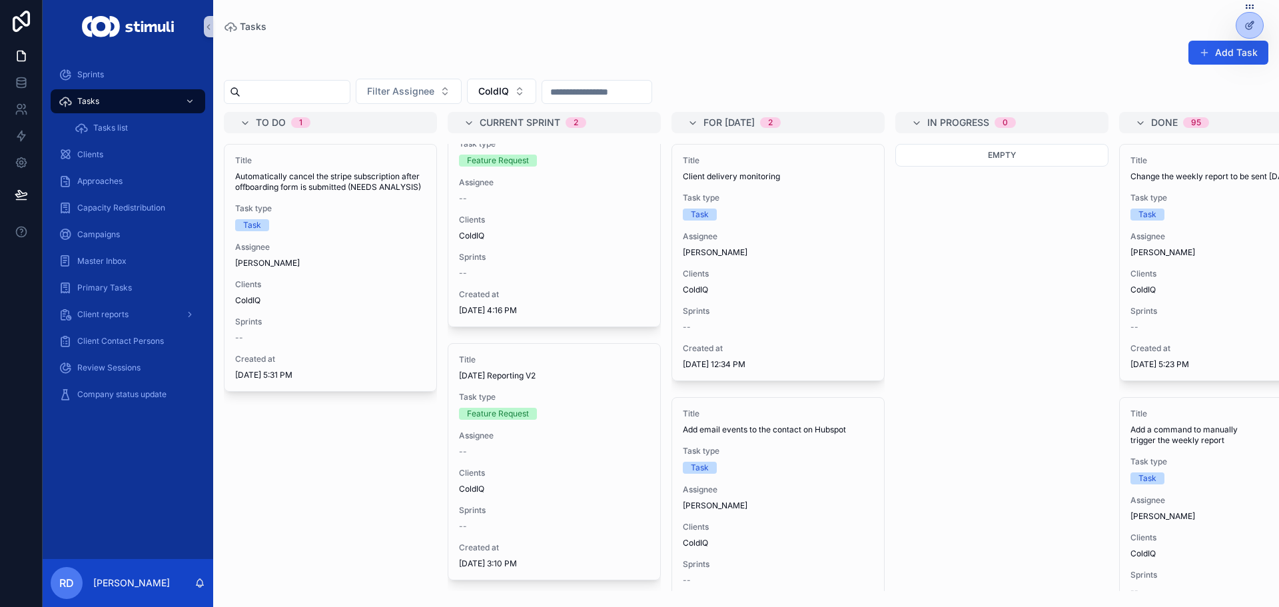
click at [775, 48] on div "Add Task" at bounding box center [746, 55] width 1044 height 31
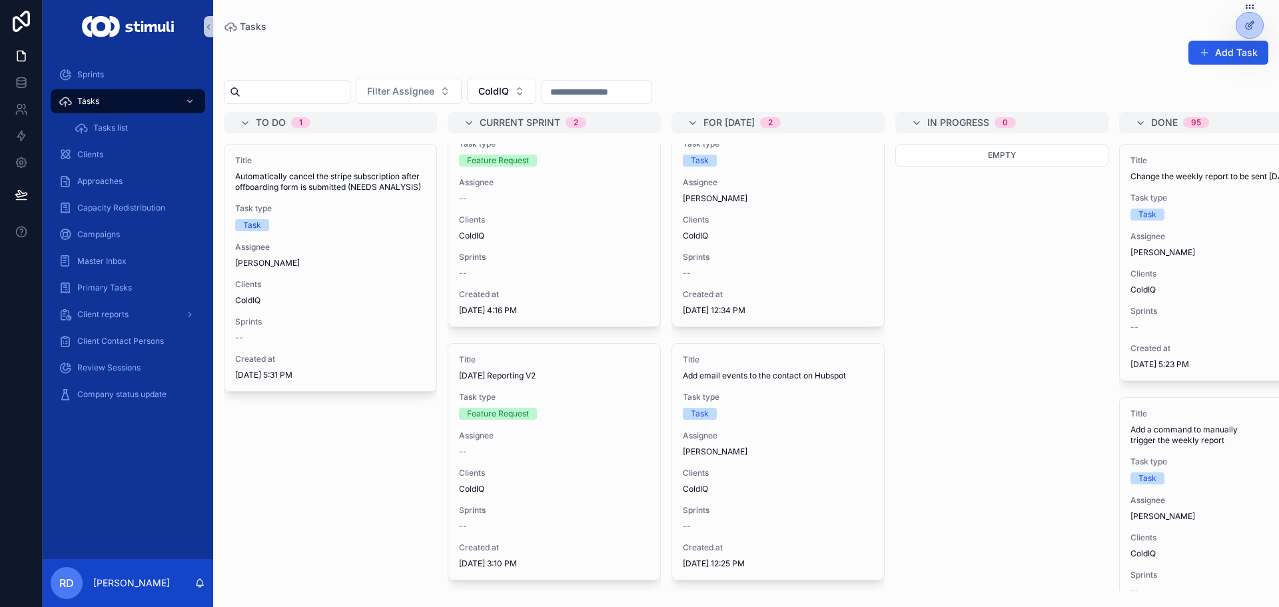
scroll to position [64, 0]
click at [536, 96] on button "ColdIQ" at bounding box center [501, 91] width 69 height 25
click at [514, 233] on span "Sales Automation" at bounding box center [497, 232] width 76 height 13
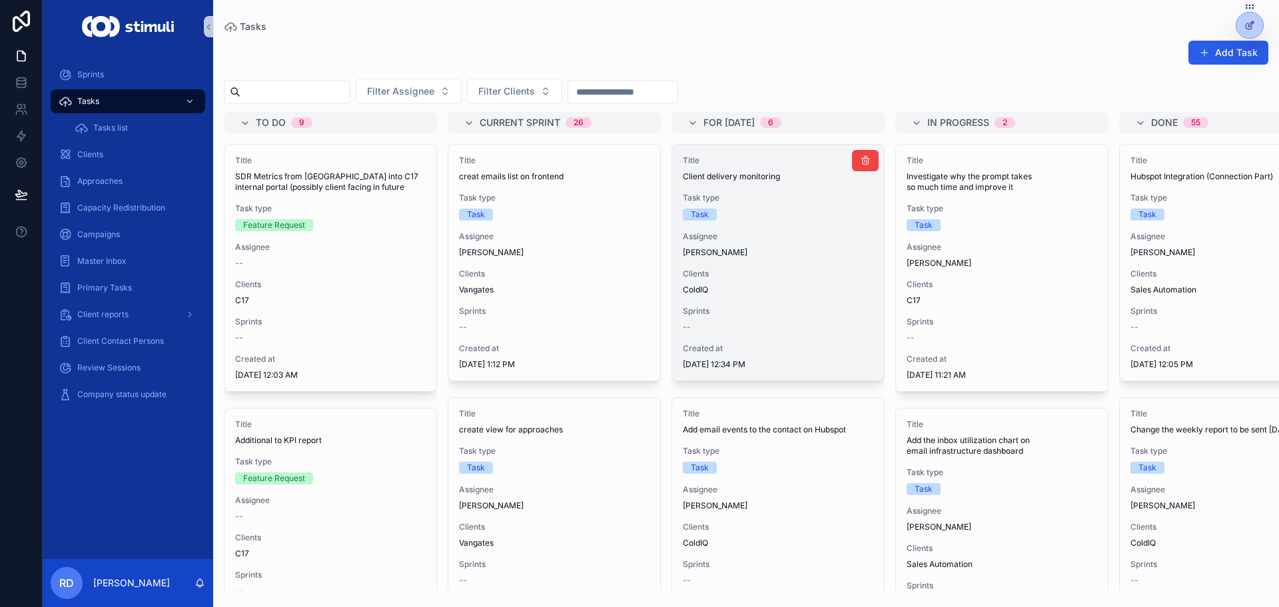
click at [749, 211] on div "Task" at bounding box center [778, 214] width 190 height 12
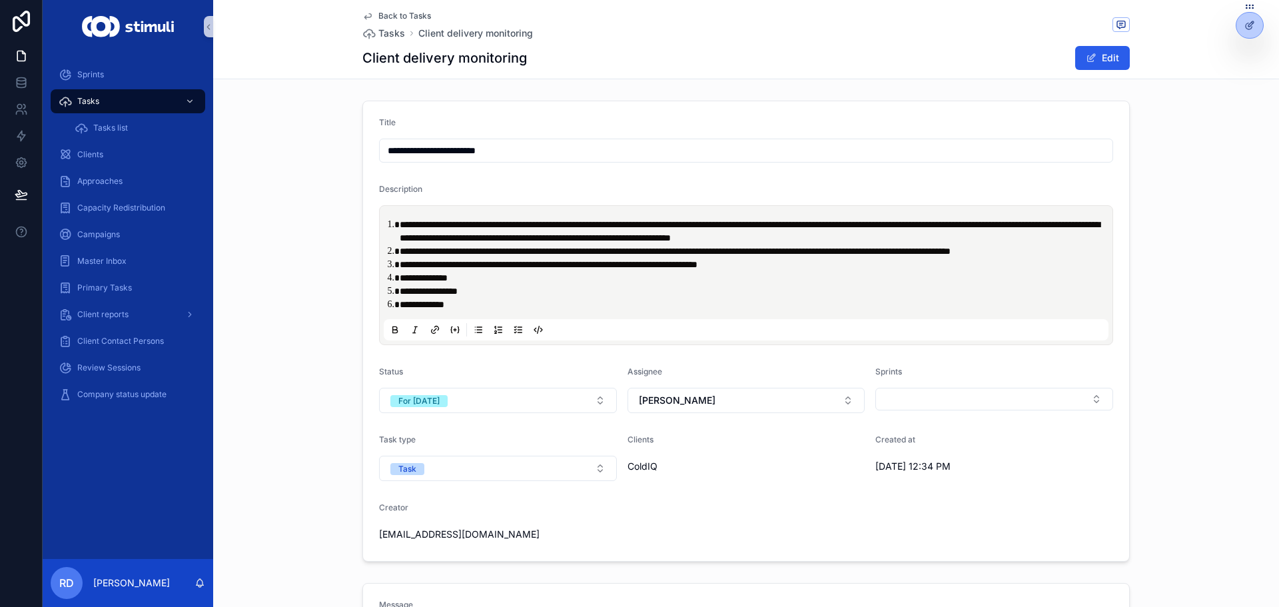
click at [487, 283] on li "**********" at bounding box center [755, 277] width 711 height 13
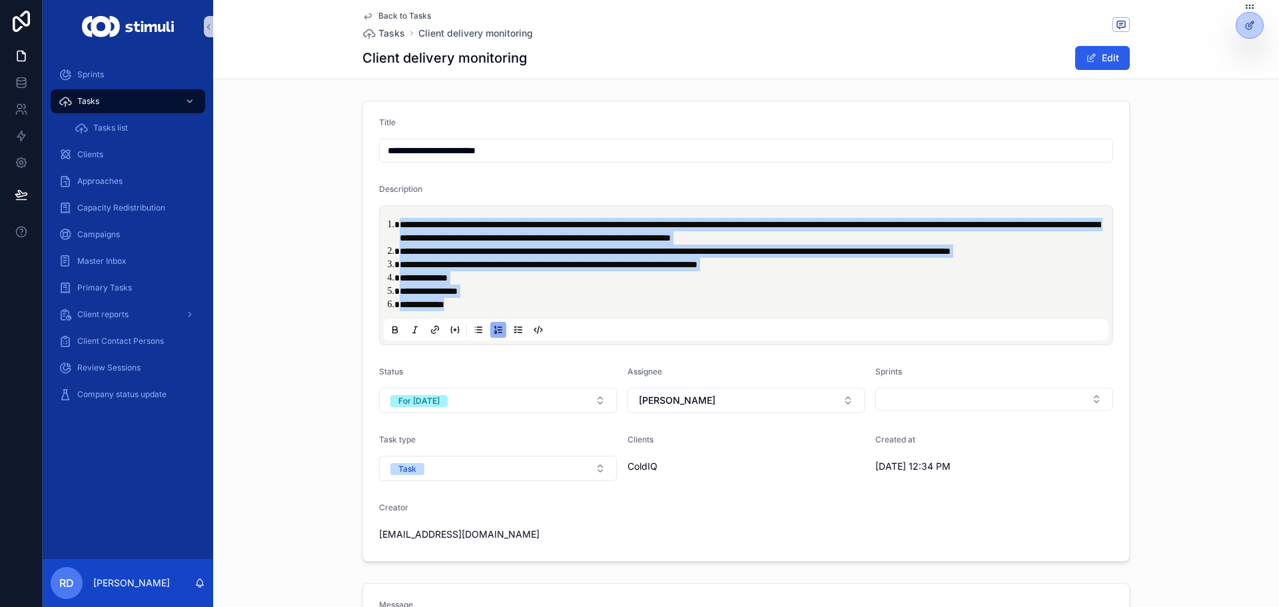
copy ol "**********"
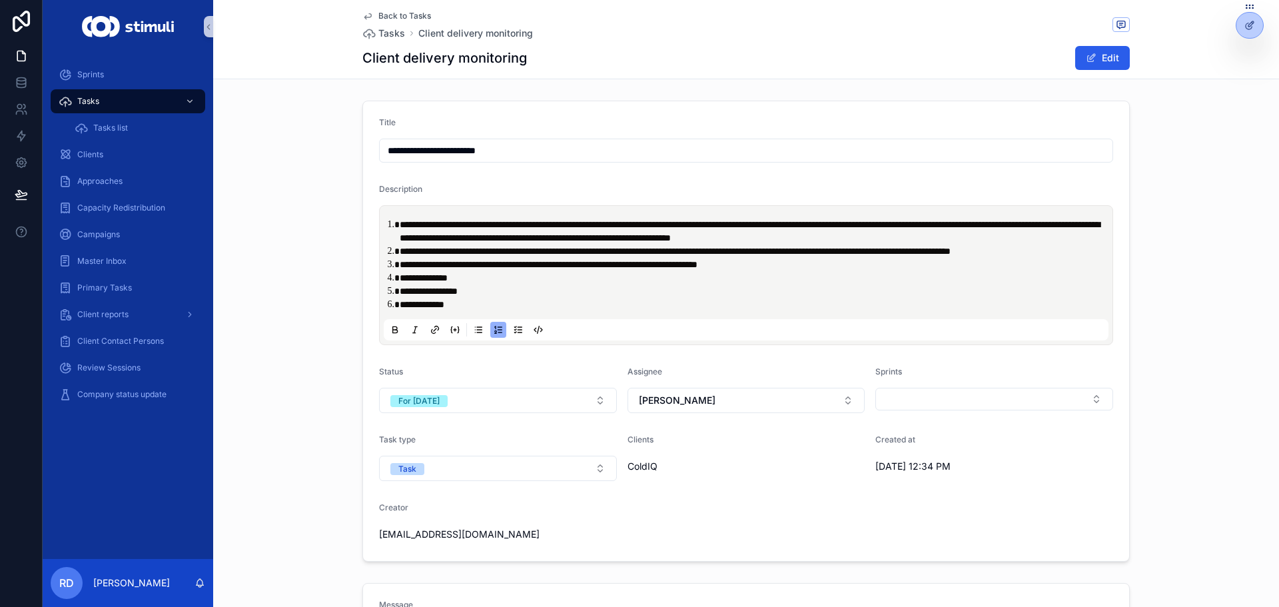
click at [324, 197] on div "**********" at bounding box center [745, 330] width 1065 height 471
click at [384, 37] on span "Tasks" at bounding box center [391, 33] width 27 height 13
